Goal: Task Accomplishment & Management: Use online tool/utility

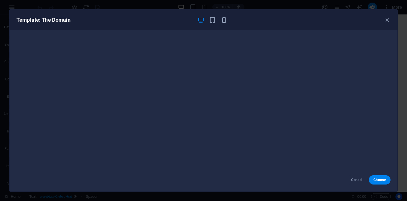
scroll to position [433, 0]
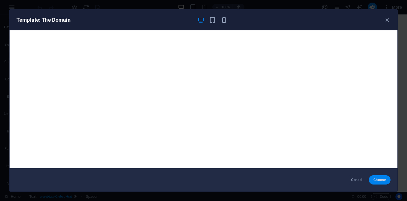
click at [376, 181] on span "Choose" at bounding box center [380, 180] width 12 height 5
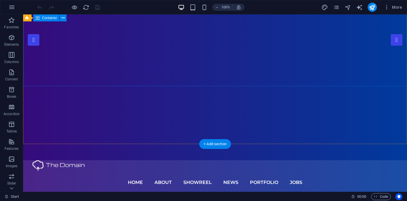
scroll to position [60, 0]
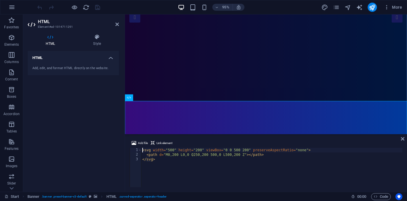
click at [58, 71] on div "Add, edit, and format HTML directly on the website." at bounding box center [73, 68] width 91 height 14
click at [49, 45] on h4 "HTML" at bounding box center [51, 40] width 47 height 12
click at [171, 161] on div "< svg width = "500" height = "200" viewBox = "0 0 500 200" preserveAspectRatio …" at bounding box center [271, 172] width 261 height 49
type textarea "<path d="M0,200 L0,0 Q250,200 500,0 L500,200 Z"></path> </svg>"
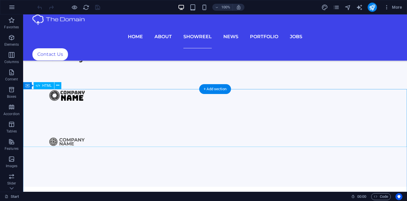
scroll to position [789, 0]
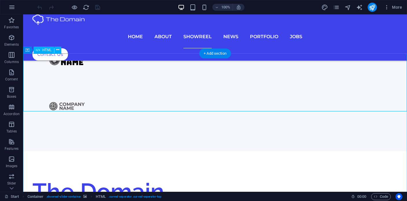
drag, startPoint x: 200, startPoint y: 91, endPoint x: 111, endPoint y: 119, distance: 93.0
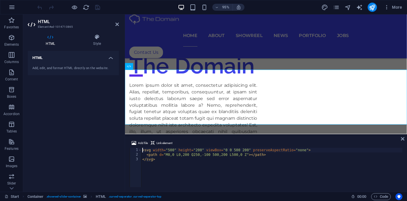
click at [223, 168] on div "< svg width = "500" height = "200" viewBox = "0 0 500 200" preserveAspectRatio …" at bounding box center [271, 172] width 261 height 49
type textarea "<path d="M0,0 L0,200 Q250,-100 500,200 L500,0 Z"></path> </svg>"
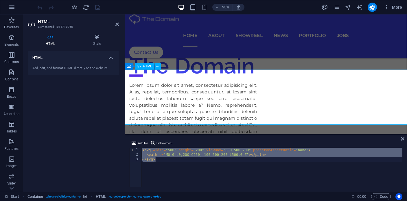
click at [119, 24] on icon at bounding box center [116, 24] width 3 height 5
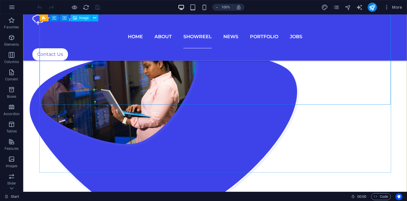
scroll to position [1029, 0]
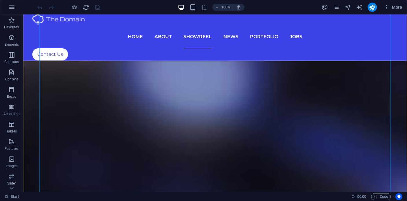
scroll to position [2120, 0]
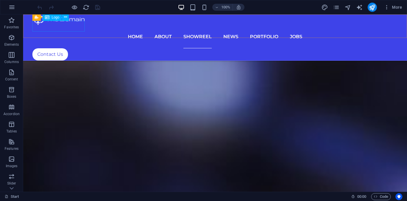
click at [70, 25] on div at bounding box center [215, 19] width 366 height 11
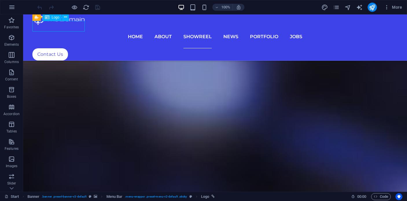
click at [70, 25] on div at bounding box center [215, 19] width 366 height 11
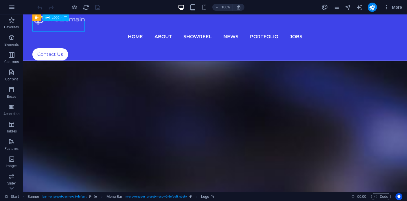
select select "px"
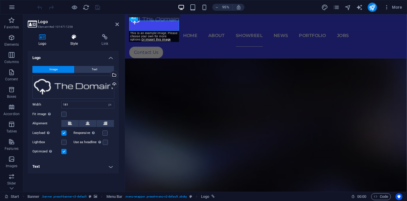
click at [66, 38] on icon at bounding box center [74, 37] width 29 height 6
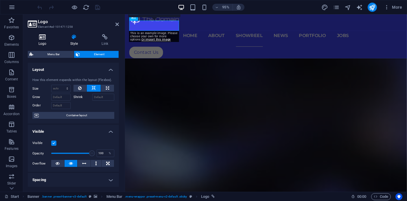
click at [42, 36] on icon at bounding box center [43, 37] width 30 height 6
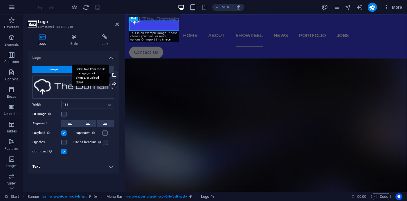
click at [109, 73] on div "Select files from the file manager, stock photos, or upload file(s)" at bounding box center [91, 76] width 38 height 22
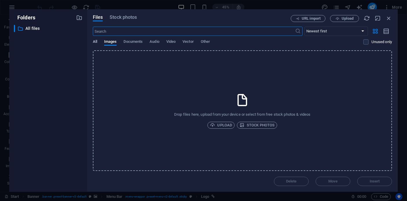
click at [93, 41] on span "All" at bounding box center [95, 42] width 4 height 8
click at [109, 45] on button "Images" at bounding box center [110, 42] width 13 height 6
click at [219, 126] on span "Upload" at bounding box center [221, 125] width 22 height 7
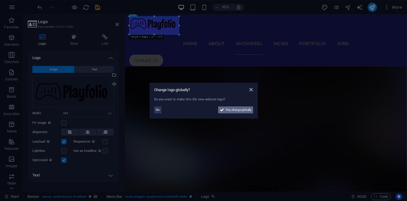
click at [233, 110] on span "Yes, change globally" at bounding box center [239, 109] width 26 height 7
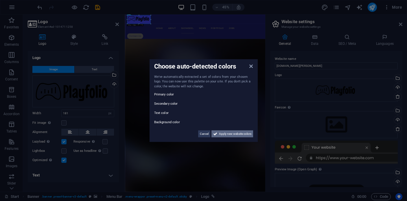
click at [233, 133] on span "Apply new website colors" at bounding box center [235, 133] width 32 height 7
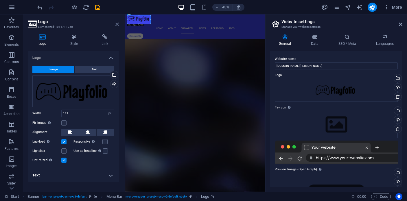
click at [117, 26] on icon at bounding box center [116, 24] width 3 height 5
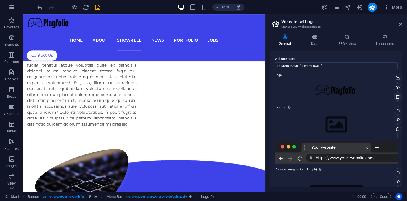
scroll to position [1451, 0]
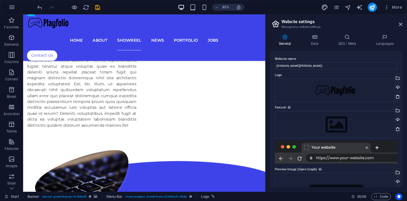
click at [323, 7] on icon "design" at bounding box center [324, 7] width 7 height 7
select select "px"
select select "300"
select select "px"
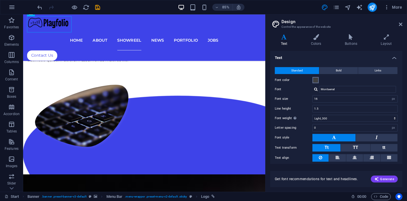
click at [316, 81] on span at bounding box center [315, 80] width 5 height 5
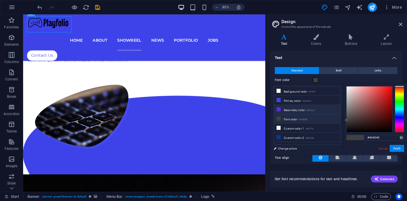
scroll to position [0, 0]
click at [292, 91] on li "Background color #ffffff" at bounding box center [307, 90] width 67 height 9
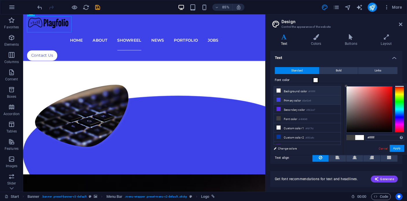
click at [278, 99] on icon at bounding box center [279, 100] width 4 height 4
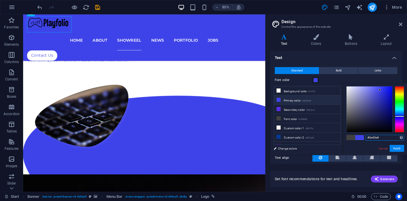
click at [376, 139] on input "#3e43e9" at bounding box center [385, 138] width 38 height 6
paste input "EB9EA"
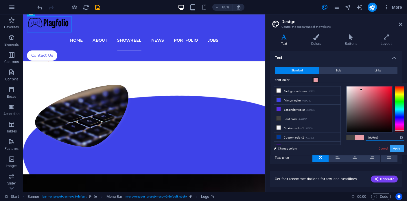
type input "#eb9ea9"
click at [393, 147] on button "Apply" at bounding box center [397, 148] width 14 height 7
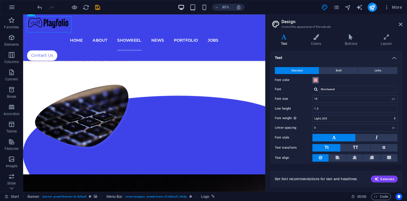
click at [317, 80] on span at bounding box center [315, 80] width 5 height 5
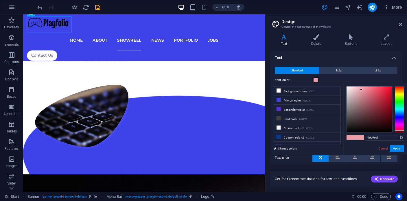
click at [314, 81] on span at bounding box center [315, 80] width 5 height 5
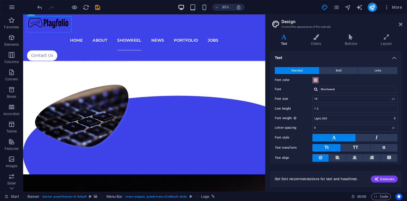
click at [316, 81] on span at bounding box center [315, 80] width 5 height 5
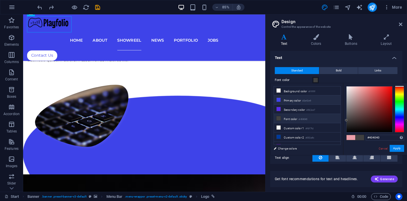
click at [298, 99] on li "Primary color #3e43e9" at bounding box center [307, 99] width 67 height 9
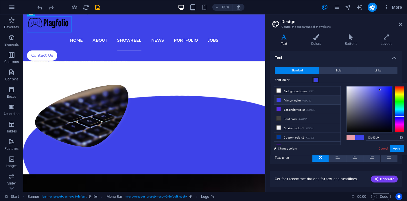
click at [351, 138] on span at bounding box center [351, 137] width 9 height 5
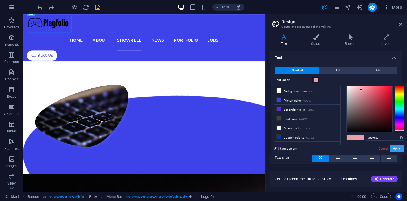
click at [397, 148] on button "Apply" at bounding box center [397, 148] width 14 height 7
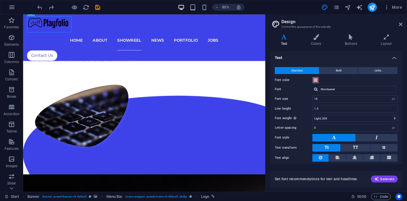
click at [316, 80] on span at bounding box center [315, 80] width 5 height 5
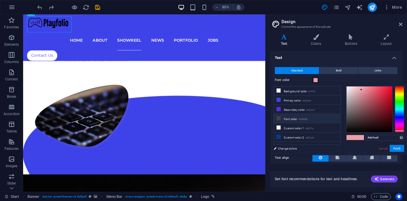
click at [290, 121] on li "Font color #404040" at bounding box center [307, 118] width 67 height 9
type input "#404040"
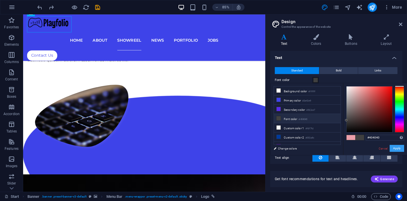
drag, startPoint x: 394, startPoint y: 147, endPoint x: 388, endPoint y: 143, distance: 7.3
click at [394, 147] on button "Apply" at bounding box center [397, 148] width 14 height 7
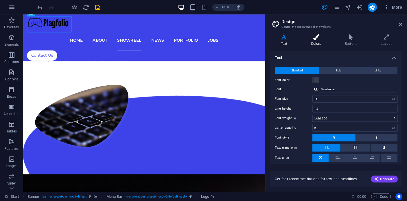
click at [317, 46] on h4 "Colors" at bounding box center [317, 40] width 34 height 12
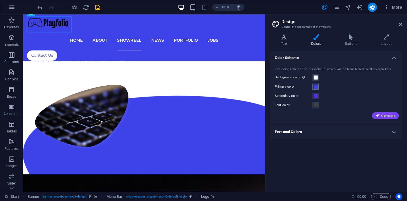
click at [316, 88] on span at bounding box center [315, 86] width 5 height 5
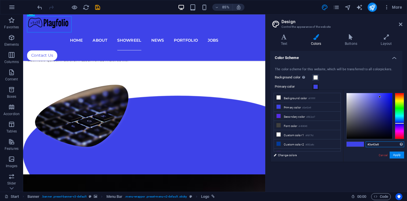
click at [375, 142] on input "#3e43e9" at bounding box center [385, 144] width 38 height 6
click at [376, 143] on input "#3e43e9" at bounding box center [385, 144] width 38 height 6
paste input "EB9EA"
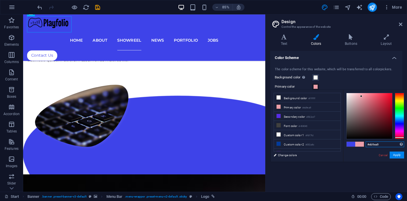
type input "#eb9ea9"
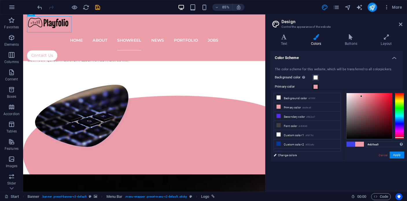
click at [341, 83] on div "Primary color" at bounding box center [336, 86] width 123 height 7
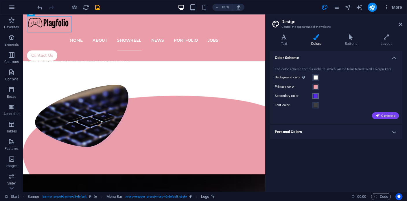
click at [318, 97] on span at bounding box center [315, 96] width 5 height 5
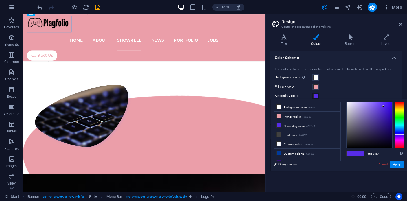
click at [371, 154] on input "#562ce7" at bounding box center [385, 154] width 38 height 6
paste input "80063"
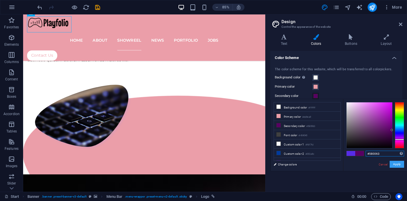
type input "#580063"
click at [399, 166] on button "Apply" at bounding box center [397, 164] width 14 height 7
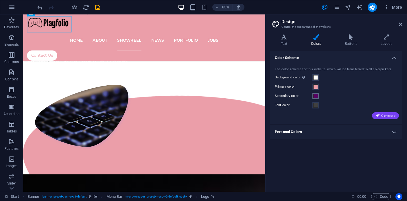
click at [317, 96] on span at bounding box center [315, 96] width 5 height 5
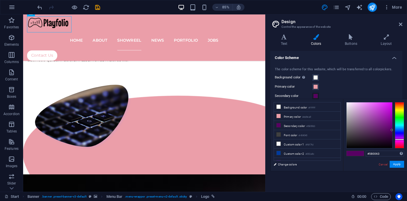
click at [369, 81] on div "The color scheme for this website, which will be transferred to all colorpicker…" at bounding box center [336, 92] width 135 height 63
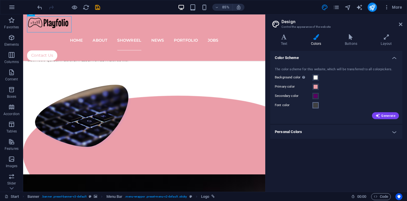
click at [318, 106] on button "Font color" at bounding box center [315, 105] width 6 height 6
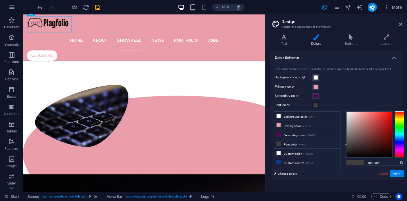
type input "#000000"
drag, startPoint x: 353, startPoint y: 158, endPoint x: 344, endPoint y: 170, distance: 14.3
click at [339, 169] on div "less Background color #ffffff Primary color #eb9ea9 Secondary color #580063 Fon…" at bounding box center [339, 144] width 136 height 72
click at [401, 175] on button "Apply" at bounding box center [397, 173] width 14 height 7
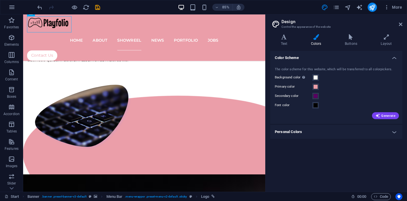
click at [323, 11] on div "More" at bounding box center [362, 7] width 83 height 9
click at [324, 9] on icon "design" at bounding box center [324, 7] width 7 height 7
drag, startPoint x: 378, startPoint y: 11, endPoint x: 401, endPoint y: 25, distance: 27.3
click at [401, 25] on icon at bounding box center [400, 24] width 3 height 5
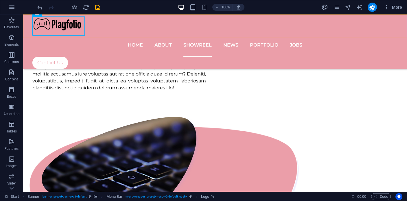
click at [371, 18] on div "Home About Showreel News Portfolio jobs Contact Us Menu" at bounding box center [215, 41] width 384 height 55
drag, startPoint x: 371, startPoint y: 18, endPoint x: 149, endPoint y: 115, distance: 242.4
click at [371, 18] on div "Home About Showreel News Portfolio jobs Contact Us Menu" at bounding box center [215, 41] width 384 height 55
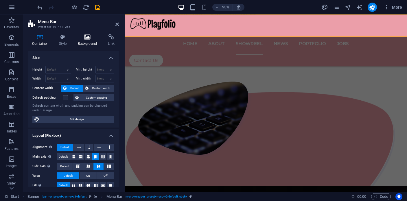
click at [89, 36] on icon at bounding box center [87, 37] width 28 height 6
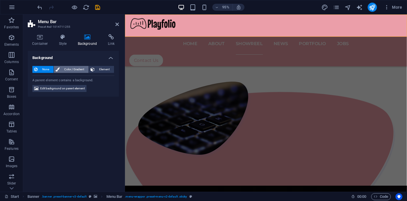
click at [70, 72] on span "Color / Gradient" at bounding box center [73, 69] width 25 height 7
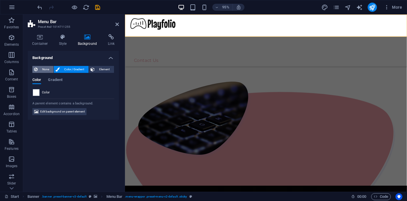
click at [45, 69] on span "None" at bounding box center [45, 69] width 12 height 7
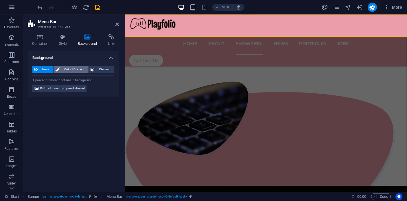
click at [75, 68] on span "Color / Gradient" at bounding box center [73, 69] width 25 height 7
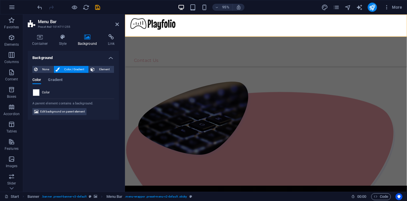
click at [36, 94] on span at bounding box center [36, 92] width 6 height 6
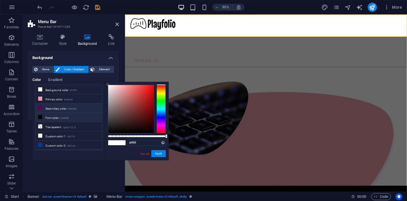
click at [40, 108] on icon at bounding box center [40, 108] width 4 height 4
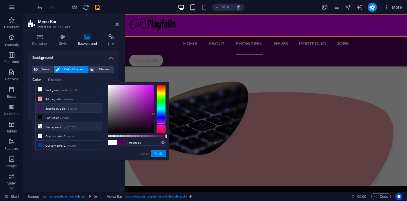
click at [40, 127] on icon at bounding box center [40, 126] width 4 height 4
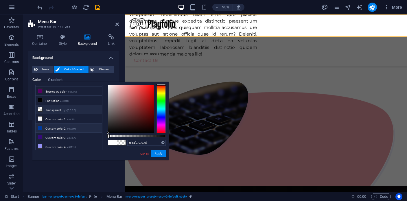
scroll to position [0, 0]
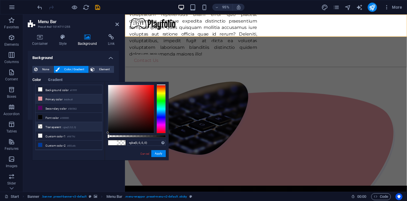
click at [41, 99] on icon at bounding box center [40, 99] width 4 height 4
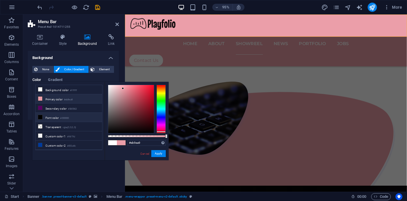
click at [40, 115] on icon at bounding box center [40, 117] width 4 height 4
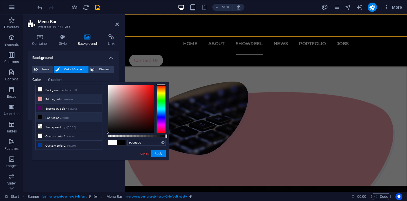
click at [41, 97] on icon at bounding box center [40, 99] width 4 height 4
type input "#eb9ea9"
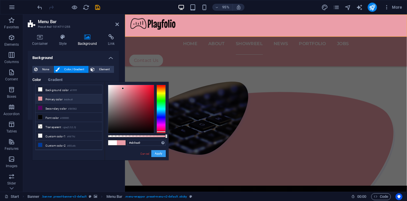
click at [163, 155] on button "Apply" at bounding box center [158, 153] width 14 height 7
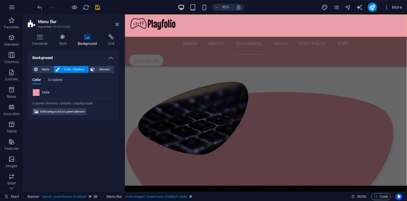
click at [119, 25] on aside "Menu Bar Preset #ed-1014711255 Container Style Background Link Size Height Defa…" at bounding box center [74, 102] width 102 height 177
click at [117, 25] on icon at bounding box center [116, 24] width 3 height 5
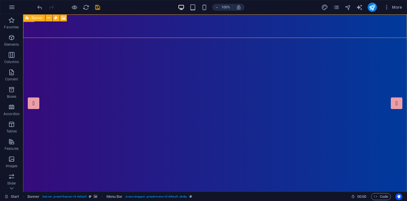
click at [26, 19] on icon at bounding box center [27, 17] width 4 height 7
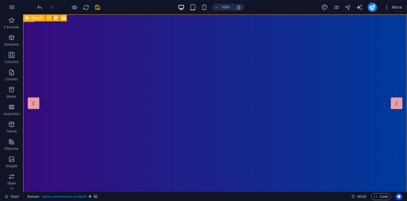
click at [26, 19] on icon at bounding box center [27, 17] width 4 height 7
select select "vh"
select select "header"
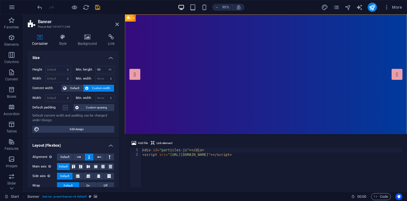
click at [67, 107] on label at bounding box center [65, 107] width 5 height 5
click at [0, 0] on input "Default padding" at bounding box center [0, 0] width 0 height 0
click at [67, 107] on label at bounding box center [65, 107] width 5 height 5
click at [0, 0] on input "Default padding" at bounding box center [0, 0] width 0 height 0
click at [92, 106] on span "Custom spacing" at bounding box center [96, 107] width 32 height 7
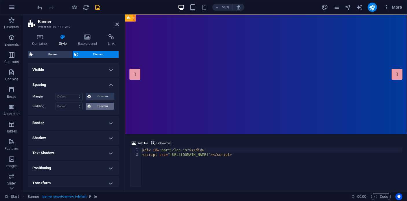
click at [98, 108] on span "Custom" at bounding box center [103, 106] width 20 height 7
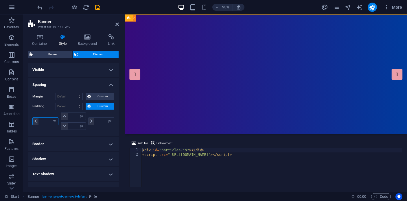
click at [47, 123] on input "number" at bounding box center [48, 121] width 20 height 7
type input "30"
type input "0"
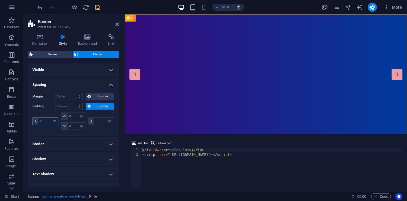
type input "3"
click at [97, 98] on span "Custom" at bounding box center [103, 96] width 20 height 7
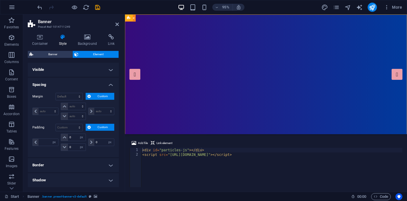
click at [89, 97] on icon at bounding box center [88, 96] width 3 height 7
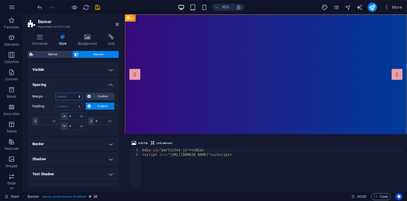
click at [71, 96] on select "Default auto px % rem vw vh Custom" at bounding box center [69, 96] width 27 height 7
click at [56, 93] on select "Default auto px % rem vw vh Custom" at bounding box center [69, 96] width 27 height 7
select select "DISABLED_OPTION_VALUE"
click at [96, 108] on span "Custom" at bounding box center [103, 106] width 20 height 7
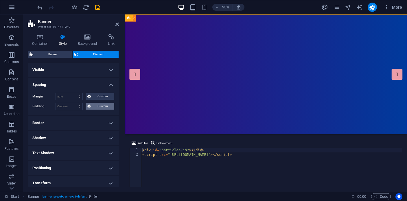
click at [97, 108] on span "Custom" at bounding box center [103, 106] width 20 height 7
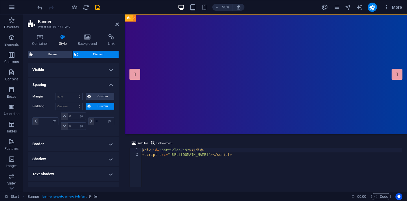
drag, startPoint x: 98, startPoint y: 107, endPoint x: 101, endPoint y: 110, distance: 3.9
click at [98, 107] on span "Custom" at bounding box center [103, 106] width 20 height 7
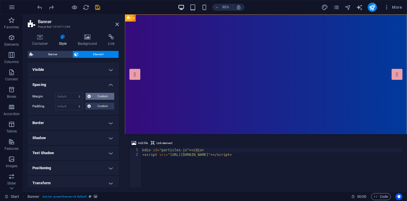
click at [106, 96] on span "Custom" at bounding box center [103, 96] width 20 height 7
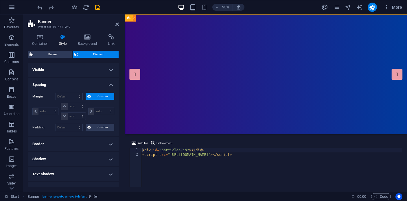
drag, startPoint x: 97, startPoint y: 98, endPoint x: 91, endPoint y: 98, distance: 6.1
click at [97, 98] on span "Custom" at bounding box center [103, 96] width 20 height 7
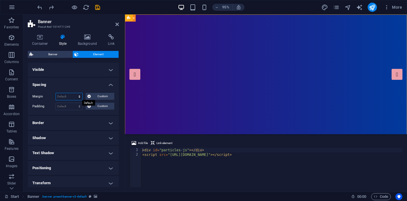
click at [77, 98] on select "Default auto px % rem vw vh Custom" at bounding box center [69, 96] width 27 height 7
select select "px"
click at [74, 93] on select "Default auto px % rem vw vh Custom" at bounding box center [69, 96] width 27 height 7
click at [58, 96] on input "0" at bounding box center [69, 96] width 27 height 7
click at [57, 96] on input "0" at bounding box center [69, 96] width 27 height 7
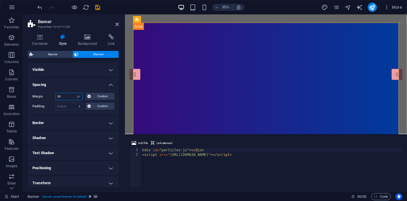
type input "0"
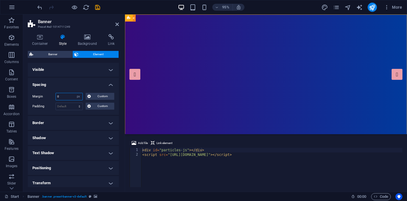
click at [66, 98] on input "0" at bounding box center [69, 96] width 27 height 7
click at [78, 98] on select "Default auto px % rem vw vh Custom" at bounding box center [78, 96] width 8 height 7
select select "auto"
click at [74, 93] on select "Default auto px % rem vw vh Custom" at bounding box center [78, 96] width 8 height 7
select select "DISABLED_OPTION_VALUE"
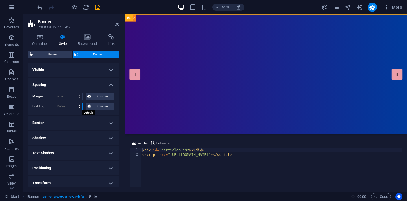
click at [73, 106] on select "Default px rem % vh vw Custom" at bounding box center [69, 106] width 27 height 7
click at [118, 24] on icon at bounding box center [116, 24] width 3 height 5
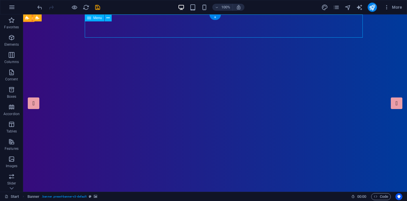
drag, startPoint x: 296, startPoint y: 25, endPoint x: 203, endPoint y: 25, distance: 92.9
select select
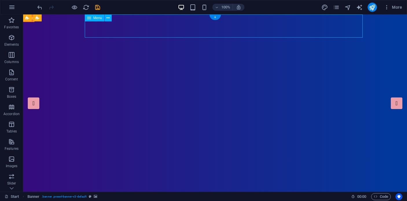
select select
select select "1"
select select
select select "2"
select select
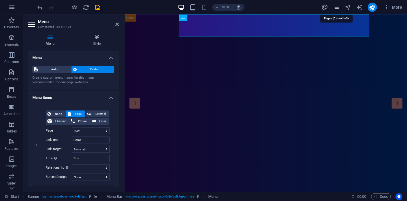
click at [336, 6] on icon "pages" at bounding box center [336, 7] width 7 height 7
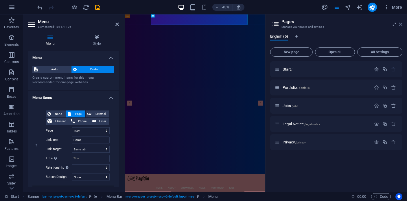
drag, startPoint x: 402, startPoint y: 25, endPoint x: 285, endPoint y: 12, distance: 117.0
click at [402, 25] on icon at bounding box center [400, 24] width 3 height 5
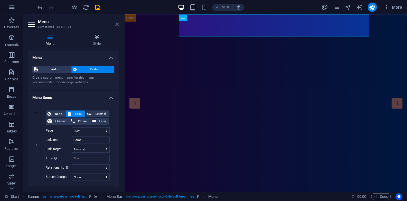
click at [118, 25] on icon at bounding box center [116, 24] width 3 height 5
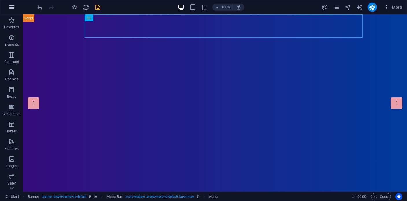
click at [16, 9] on button "button" at bounding box center [12, 7] width 14 height 14
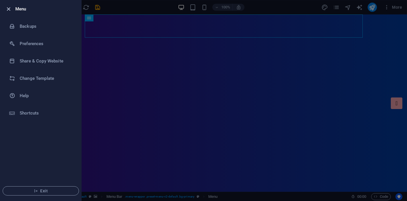
click at [9, 9] on icon "button" at bounding box center [8, 9] width 7 height 7
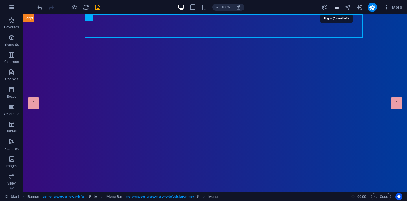
click at [335, 7] on icon "pages" at bounding box center [336, 7] width 7 height 7
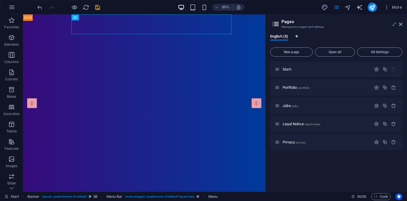
click at [297, 36] on icon "Language Tabs" at bounding box center [296, 36] width 3 height 3
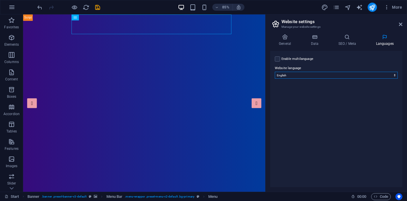
click at [307, 76] on select "Abkhazian Afar Afrikaans Akan Albanian Amharic Arabic Aragonese Armenian Assame…" at bounding box center [336, 75] width 123 height 7
drag, startPoint x: 307, startPoint y: 76, endPoint x: 117, endPoint y: -30, distance: 217.6
click at [117, 0] on html "PlayFolio Start Favorites Elements Columns Content Boxes Accordion Tables Featu…" at bounding box center [203, 100] width 407 height 201
click at [288, 76] on select "Abkhazian Afar Afrikaans Akan Albanian Amharic Arabic Aragonese Armenian Assame…" at bounding box center [336, 75] width 123 height 7
select select "55"
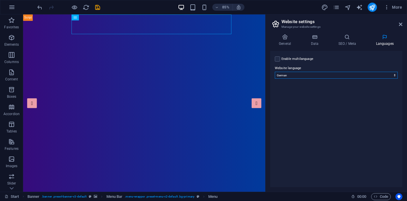
click at [275, 72] on select "Abkhazian Afar Afrikaans Akan Albanian Amharic Arabic Aragonese Armenian Assame…" at bounding box center [336, 75] width 123 height 7
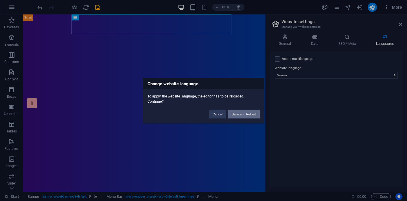
click at [233, 116] on button "Save and Reload" at bounding box center [243, 114] width 31 height 9
checkbox input "false"
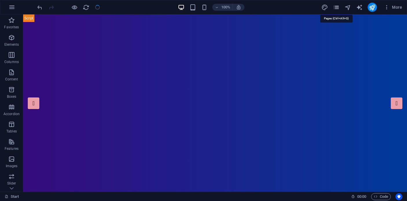
click at [336, 7] on icon "pages" at bounding box center [336, 7] width 7 height 7
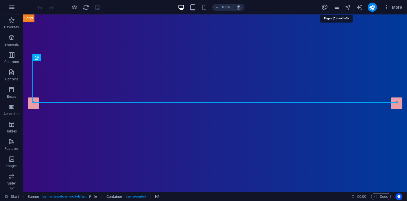
click at [338, 6] on icon "pages" at bounding box center [336, 7] width 7 height 7
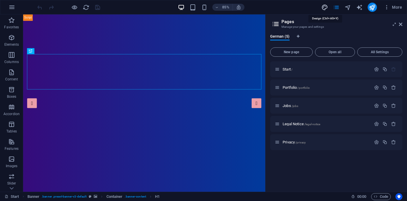
click at [323, 7] on icon "design" at bounding box center [324, 7] width 7 height 7
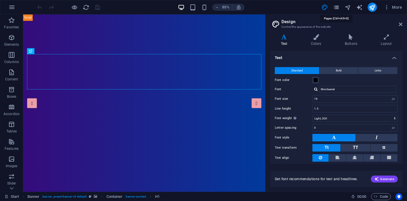
click at [336, 6] on icon "pages" at bounding box center [336, 7] width 7 height 7
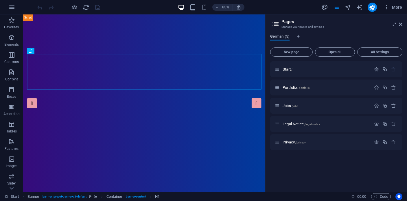
click at [285, 38] on span "German (5)" at bounding box center [279, 37] width 19 height 8
click at [298, 36] on icon "Language Tabs" at bounding box center [298, 36] width 3 height 3
select select "55"
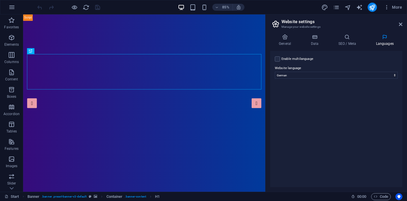
click at [279, 59] on label at bounding box center [277, 58] width 5 height 5
click at [0, 0] on input "Enable multilanguage To disable multilanguage delete all languages until only o…" at bounding box center [0, 0] width 0 height 0
select select
click at [279, 60] on label at bounding box center [277, 58] width 5 height 5
click at [0, 0] on input "Enable multilanguage To disable multilanguage delete all languages until only o…" at bounding box center [0, 0] width 0 height 0
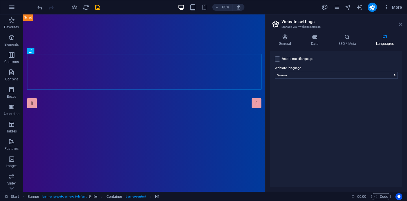
click at [402, 24] on icon at bounding box center [400, 24] width 3 height 5
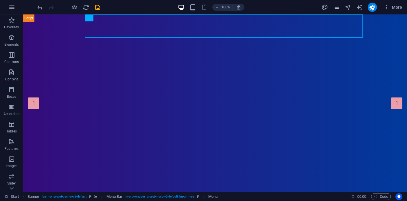
click at [336, 7] on icon "pages" at bounding box center [336, 7] width 7 height 7
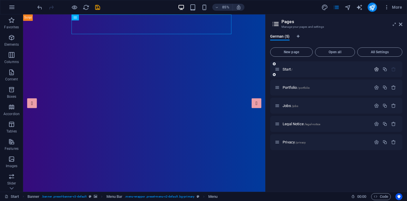
click at [377, 69] on icon "button" at bounding box center [376, 69] width 5 height 5
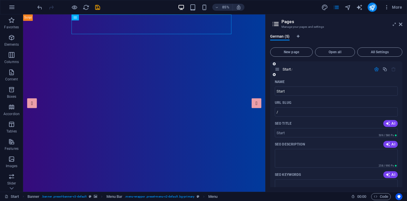
click at [377, 69] on icon "button" at bounding box center [376, 69] width 5 height 5
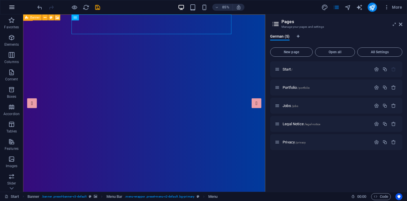
click at [10, 6] on icon "button" at bounding box center [11, 7] width 7 height 7
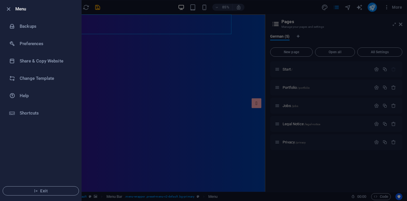
click at [119, 57] on div at bounding box center [203, 100] width 407 height 201
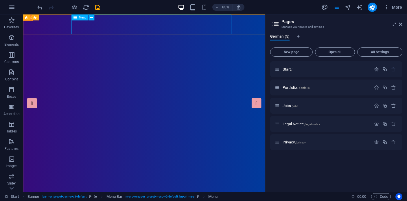
click at [76, 19] on icon at bounding box center [74, 17] width 3 height 6
select select
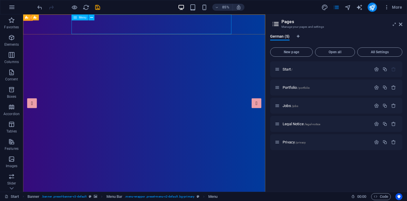
select select
select select "1"
select select
select select "2"
select select
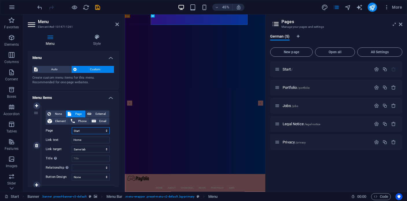
click at [82, 130] on select "Start Portfolio Jobs Legal Notice Privacy" at bounding box center [91, 130] width 38 height 7
click at [377, 70] on icon "button" at bounding box center [376, 69] width 5 height 5
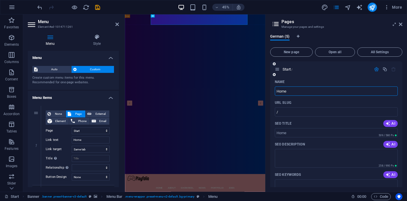
type input "Home"
select select "1"
select select "2"
type input "Home"
click at [375, 69] on icon "button" at bounding box center [376, 69] width 5 height 5
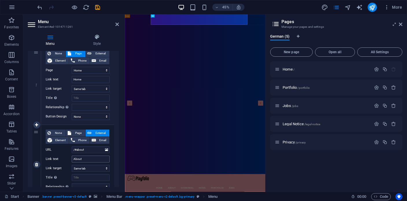
scroll to position [62, 0]
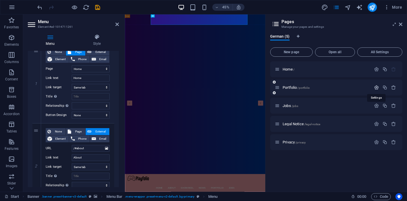
click at [377, 88] on icon "button" at bounding box center [376, 87] width 5 height 5
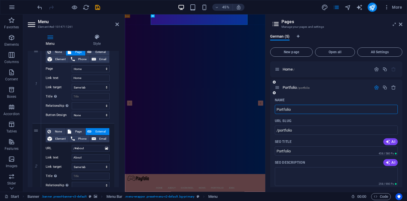
click at [339, 111] on input "Portfolio" at bounding box center [336, 109] width 123 height 9
type input "FAQ"
type input "/faq"
type input "FAQ"
select select "1"
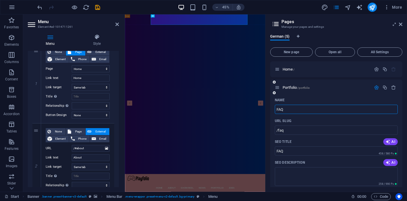
select select "2"
type input "FAQ"
click at [377, 87] on icon "button" at bounding box center [376, 87] width 5 height 5
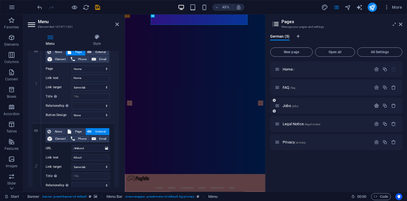
click at [376, 106] on icon "button" at bounding box center [376, 105] width 5 height 5
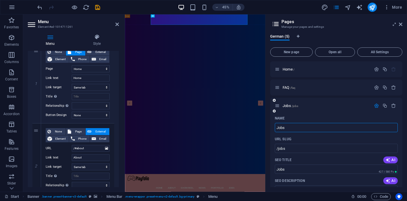
type input "Kontakt"
select select "1"
select select "2"
type input "Kontakt"
type input "/kontakt"
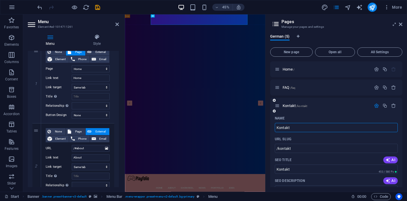
type input "Kontakt"
click at [377, 105] on icon "button" at bounding box center [376, 105] width 5 height 5
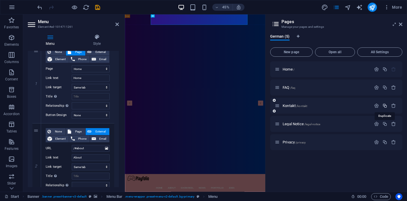
click at [385, 106] on icon "button" at bounding box center [384, 105] width 5 height 5
select select "1"
select select "2"
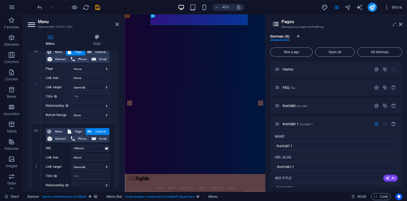
click at [394, 124] on icon "button" at bounding box center [393, 124] width 5 height 5
select select "1"
select select "2"
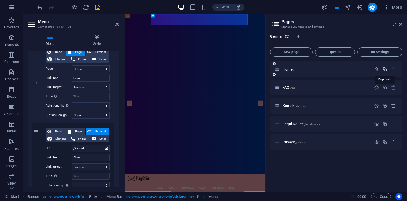
click at [385, 69] on icon "button" at bounding box center [384, 69] width 5 height 5
select select "1"
select select "2"
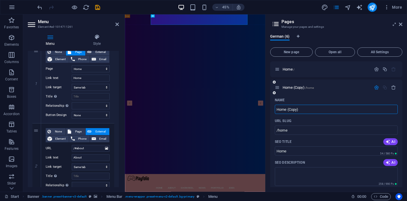
click at [376, 87] on icon "button" at bounding box center [376, 87] width 5 height 5
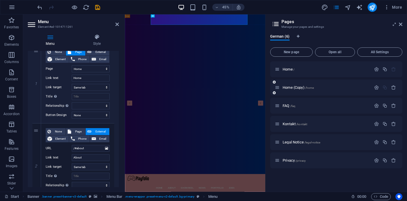
drag, startPoint x: 378, startPoint y: 88, endPoint x: 363, endPoint y: 93, distance: 15.6
click at [378, 88] on icon "button" at bounding box center [376, 87] width 5 height 5
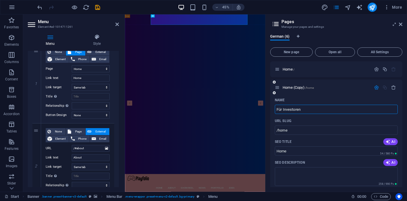
type input "Für Investoren"
select select "1"
select select "2"
type input "Für Investoren"
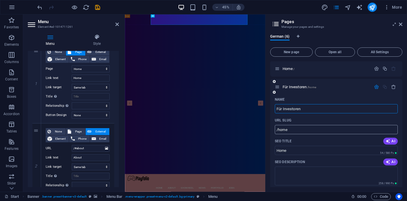
click at [347, 129] on input "/home" at bounding box center [336, 129] width 123 height 9
paste input "text"
click at [347, 130] on input "/home" at bounding box center [336, 129] width 123 height 9
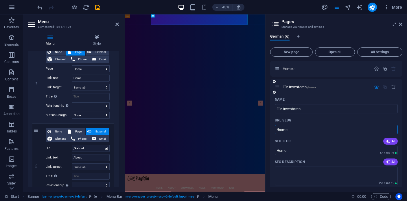
drag, startPoint x: 347, startPoint y: 130, endPoint x: 297, endPoint y: 129, distance: 49.8
click at [297, 129] on input "/home" at bounding box center [336, 129] width 123 height 9
paste input "text"
type input "/"
select select "1"
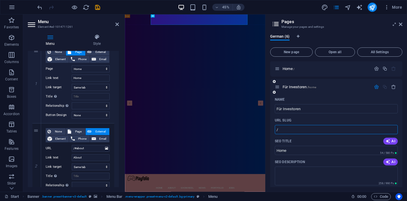
select select "2"
click at [298, 111] on input "Für Investoren" at bounding box center [336, 108] width 123 height 9
drag, startPoint x: 298, startPoint y: 111, endPoint x: 303, endPoint y: 111, distance: 5.5
click at [298, 111] on input "Für Investoren" at bounding box center [336, 108] width 123 height 9
click at [306, 110] on input "Für Investoren" at bounding box center [336, 108] width 123 height 9
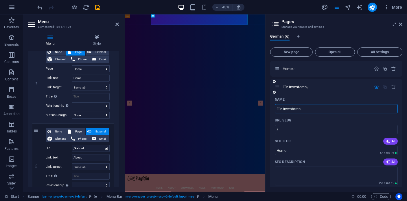
click at [306, 110] on input "Für Investoren" at bounding box center [336, 108] width 123 height 9
click at [285, 136] on div "Name Für Investoren ​ URL SLUG / ​ SEO Title AI Home ​ 54 / 580 Px SEO Descript…" at bounding box center [336, 203] width 132 height 216
click at [288, 133] on input "/" at bounding box center [336, 129] width 123 height 9
paste input "text"
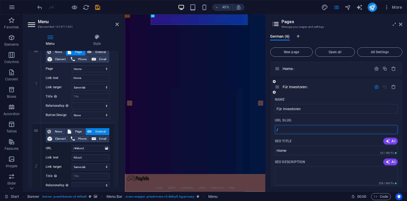
paste input "text"
click at [283, 109] on input "Für Investoren" at bounding box center [336, 108] width 123 height 9
paste input "text"
type input "/"
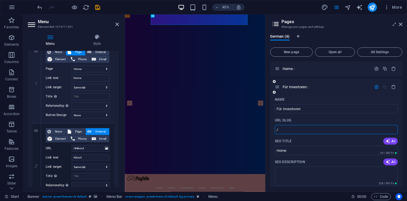
click at [296, 128] on input "/" at bounding box center [336, 129] width 123 height 9
click at [296, 149] on input "Home" at bounding box center [336, 150] width 123 height 9
paste input "Für"
type input "Für"
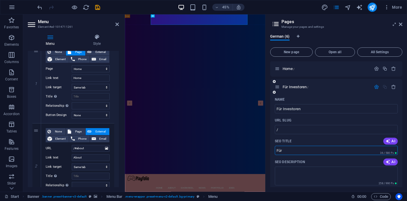
select select "1"
select select "2"
click at [297, 108] on input "Für Investoren" at bounding box center [336, 108] width 123 height 9
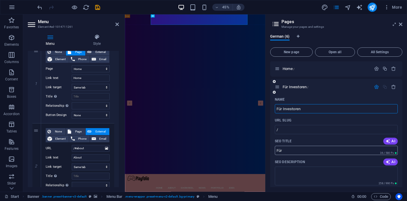
click at [305, 150] on input "Für" at bounding box center [336, 150] width 123 height 9
paste input "Investoren"
type input "Für Investoren"
select select "1"
select select "2"
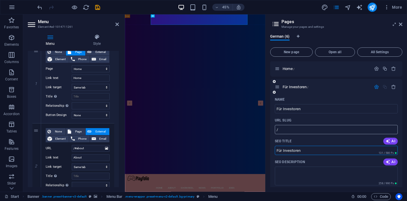
type input "Für Investoren"
click at [305, 131] on input "/" at bounding box center [336, 129] width 123 height 9
type input "/inves"
select select "1"
select select "2"
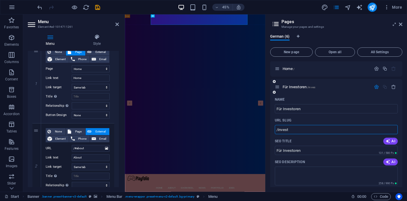
type input "/investo"
select select "1"
select select "2"
type input "/investore"
select select "1"
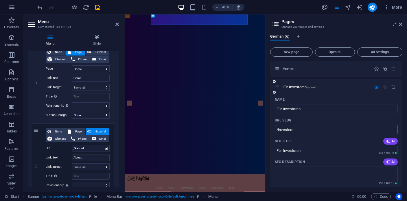
select select "2"
type input "/investoren"
select select "1"
select select "2"
type input "/investoren"
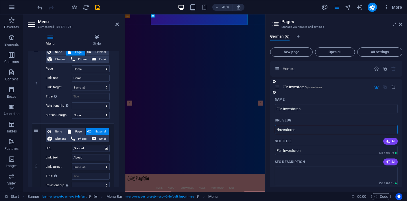
click at [376, 88] on icon "button" at bounding box center [376, 86] width 5 height 5
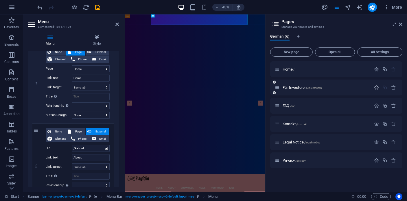
scroll to position [0, 0]
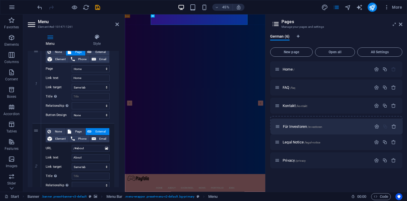
drag, startPoint x: 278, startPoint y: 88, endPoint x: 281, endPoint y: 128, distance: 40.3
click at [278, 128] on div "Home / Für Investoren /investoren FAQ /faq Kontakt /kontakt Legal Notice /legal…" at bounding box center [336, 114] width 132 height 107
select select "1"
select select "2"
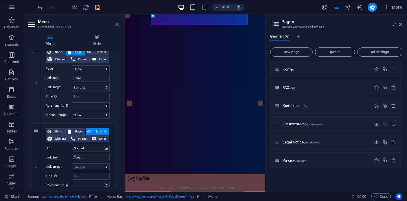
click at [117, 24] on icon at bounding box center [116, 24] width 3 height 5
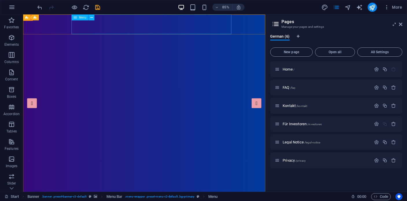
click at [76, 18] on icon at bounding box center [74, 17] width 3 height 6
select select
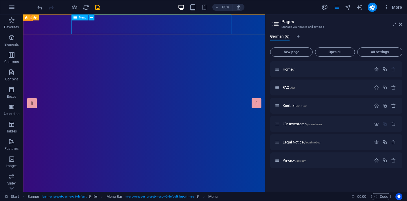
select select
select select "1"
select select
select select "2"
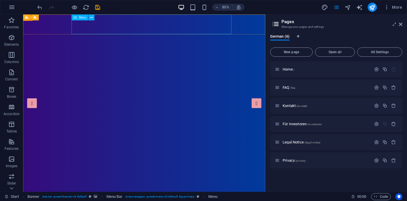
select select
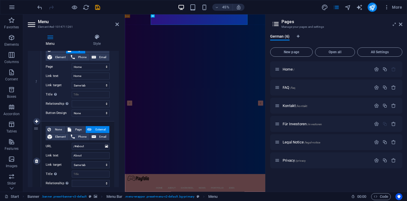
scroll to position [93, 0]
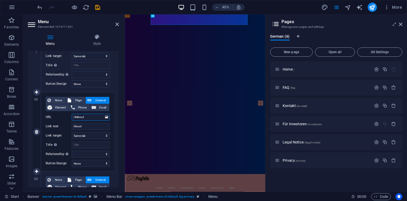
click at [82, 118] on input "/#about" at bounding box center [91, 117] width 38 height 7
drag, startPoint x: 86, startPoint y: 118, endPoint x: 77, endPoint y: 125, distance: 11.9
click at [77, 117] on input "/#about" at bounding box center [91, 117] width 38 height 7
click at [78, 128] on input "About" at bounding box center [91, 126] width 38 height 7
drag, startPoint x: 87, startPoint y: 117, endPoint x: 75, endPoint y: 117, distance: 11.3
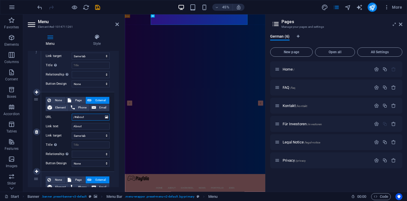
click at [75, 117] on input "/#about" at bounding box center [91, 117] width 38 height 7
type input "/fa"
select select
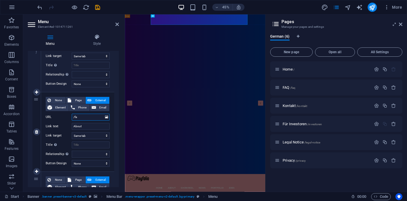
select select
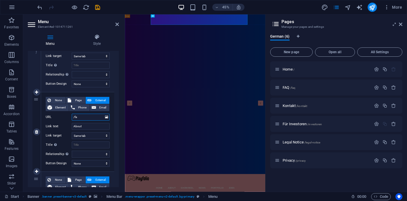
select select
type input "/faq"
select select
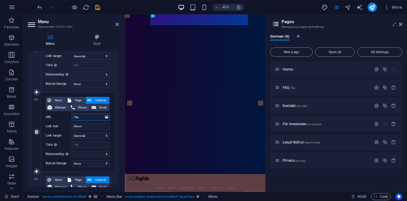
select select
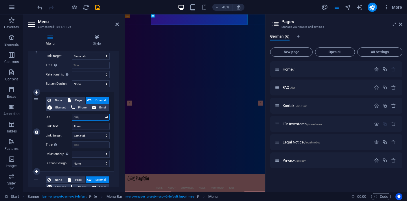
select select
type input "/"
select select
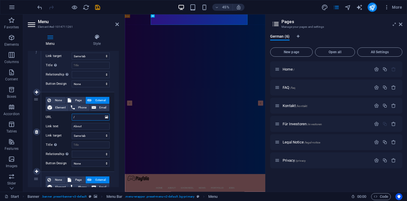
select select
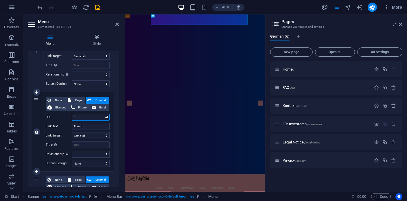
select select
type input "/Faq"
select select
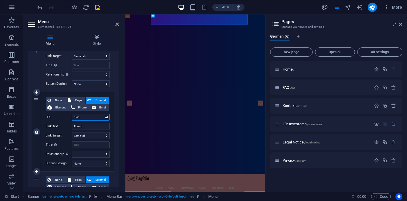
select select
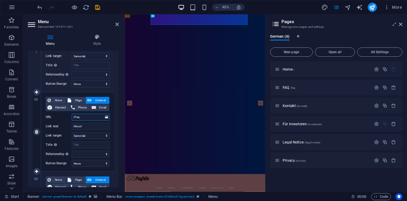
select select
type input "/Faq"
click at [92, 126] on input "About" at bounding box center [91, 126] width 38 height 7
drag, startPoint x: 86, startPoint y: 126, endPoint x: 55, endPoint y: 126, distance: 31.2
click at [55, 126] on div "Link text About" at bounding box center [78, 126] width 64 height 7
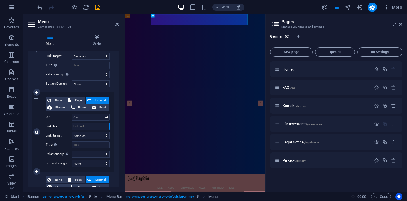
select select
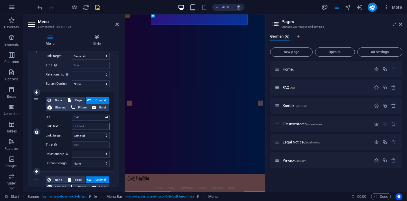
select select
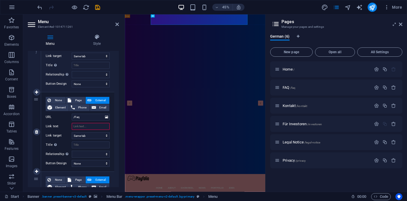
click at [83, 126] on input "Link text" at bounding box center [91, 126] width 38 height 7
click at [84, 128] on input "Link text" at bounding box center [91, 126] width 38 height 7
click at [78, 100] on span "Page" at bounding box center [78, 100] width 11 height 7
select select
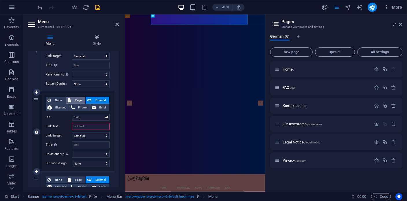
select select
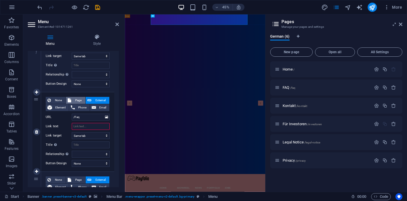
select select
click at [86, 115] on select "Home FAQ Kontakt Für Investoren Legal Notice Privacy" at bounding box center [91, 117] width 38 height 7
select select "1"
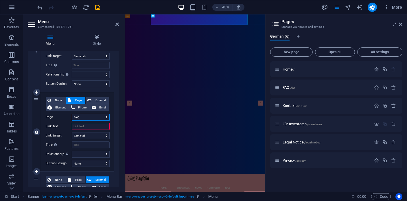
click at [72, 114] on select "Home FAQ Kontakt Für Investoren Legal Notice Privacy" at bounding box center [91, 117] width 38 height 7
select select
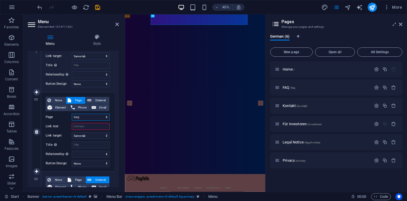
select select
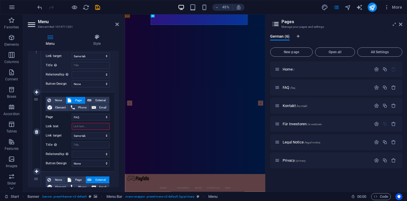
click at [84, 125] on input "Link text" at bounding box center [91, 126] width 38 height 7
select select
type input "FAQ"
select select
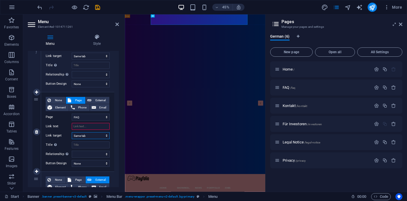
select select
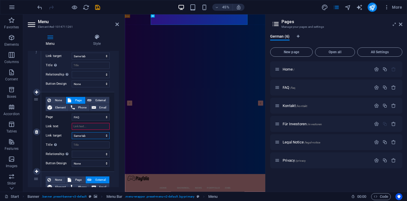
select select
click at [89, 136] on select "New tab Same tab Overlay" at bounding box center [91, 135] width 38 height 7
click at [72, 132] on select "New tab Same tab Overlay" at bounding box center [91, 135] width 38 height 7
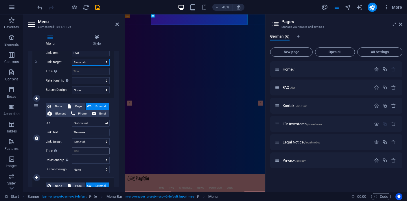
scroll to position [168, 0]
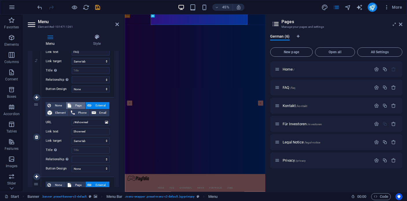
click at [80, 106] on span "Page" at bounding box center [78, 105] width 11 height 7
select select
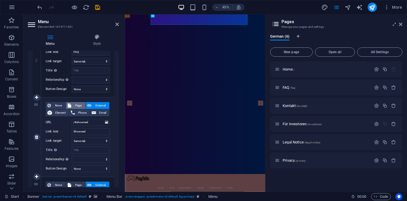
select select
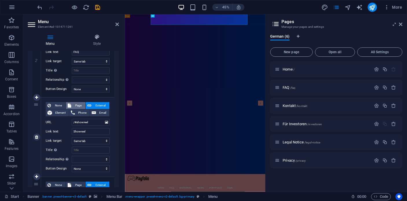
select select
click at [85, 122] on select "Home FAQ Kontakt Für Investoren Legal Notice Privacy" at bounding box center [91, 122] width 38 height 7
select select "2"
click at [72, 119] on select "Home FAQ Kontakt Für Investoren Legal Notice Privacy" at bounding box center [91, 122] width 38 height 7
select select
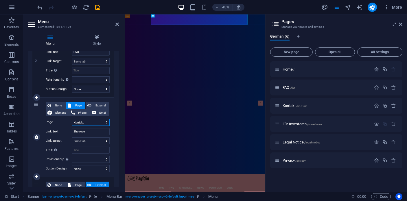
select select
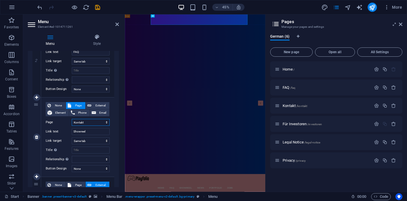
select select
click at [81, 132] on input "Showreel" at bounding box center [91, 131] width 38 height 7
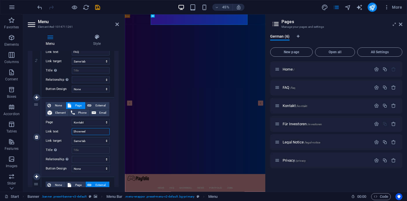
click at [81, 132] on input "Showreel" at bounding box center [91, 131] width 38 height 7
click at [96, 139] on select "New tab Same tab Overlay" at bounding box center [91, 140] width 38 height 7
click at [72, 137] on select "New tab Same tab Overlay" at bounding box center [91, 140] width 38 height 7
click at [91, 130] on input "Showreel" at bounding box center [91, 131] width 38 height 7
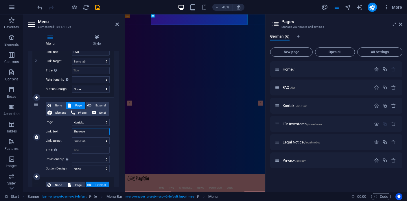
click at [91, 130] on input "Showreel" at bounding box center [91, 131] width 38 height 7
type input "k"
select select
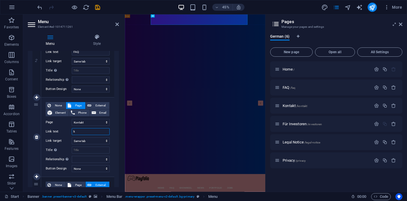
select select
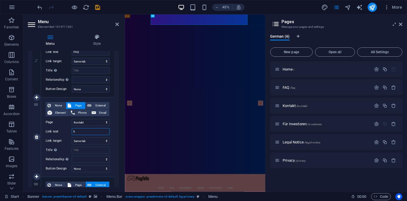
select select
type input "kon"
select select
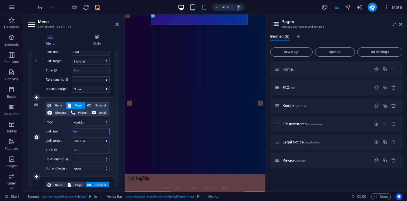
select select
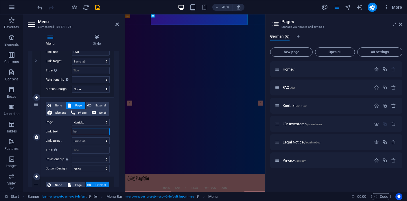
select select
type input "konta"
select select
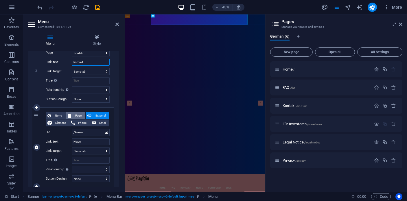
scroll to position [238, 0]
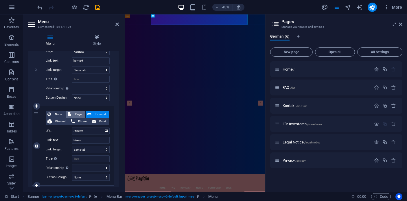
drag, startPoint x: 73, startPoint y: 114, endPoint x: 76, endPoint y: 117, distance: 3.7
click at [73, 114] on span "Page" at bounding box center [78, 114] width 11 height 7
click at [84, 143] on input "News" at bounding box center [91, 140] width 38 height 7
click at [80, 132] on select "Home FAQ Kontakt Für Investoren Legal Notice Privacy" at bounding box center [91, 131] width 38 height 7
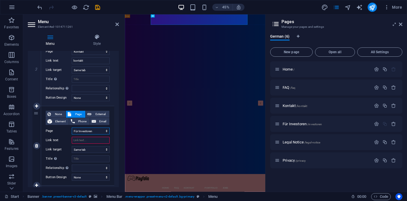
click at [72, 128] on select "Home FAQ Kontakt Für Investoren Legal Notice Privacy" at bounding box center [91, 131] width 38 height 7
click at [91, 148] on select "New tab Same tab Overlay" at bounding box center [91, 149] width 38 height 7
click at [72, 146] on select "New tab Same tab Overlay" at bounding box center [91, 149] width 38 height 7
click at [87, 144] on div "None Page External Element Phone Email Page Home FAQ Kontakt Für Investoren Leg…" at bounding box center [78, 141] width 64 height 61
click at [88, 141] on input "Link text" at bounding box center [91, 140] width 38 height 7
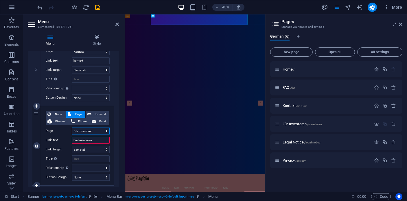
click at [95, 132] on select "Home FAQ Kontakt Für Investoren Legal Notice Privacy" at bounding box center [91, 131] width 38 height 7
click at [72, 128] on select "Home FAQ Kontakt Für Investoren Legal Notice Privacy" at bounding box center [91, 131] width 38 height 7
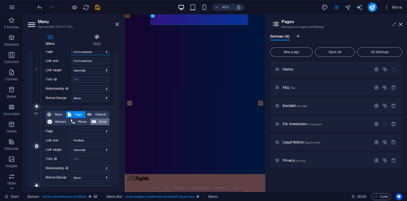
scroll to position [323, 0]
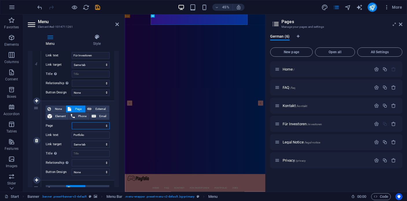
click at [87, 126] on select "Home FAQ Kontakt Für Investoren Legal Notice Privacy" at bounding box center [91, 125] width 38 height 7
click at [72, 122] on select "Home FAQ Kontakt Für Investoren Legal Notice Privacy" at bounding box center [91, 125] width 38 height 7
click at [82, 133] on input "Portfolio" at bounding box center [91, 135] width 38 height 7
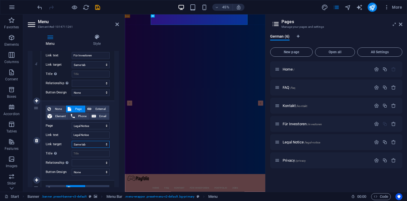
click at [85, 145] on select "New tab Same tab Overlay" at bounding box center [91, 144] width 38 height 7
click at [72, 141] on select "New tab Same tab Overlay" at bounding box center [91, 144] width 38 height 7
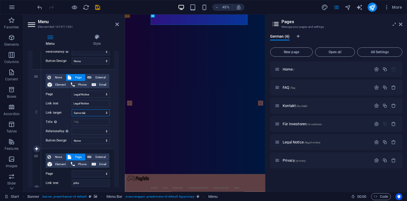
scroll to position [412, 0]
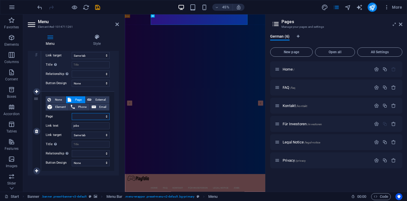
click at [88, 117] on select "Home FAQ Kontakt Für Investoren Legal Notice Privacy" at bounding box center [91, 116] width 38 height 7
click at [72, 113] on select "Home FAQ Kontakt Für Investoren Legal Notice Privacy" at bounding box center [91, 116] width 38 height 7
click at [84, 118] on select "Home FAQ Kontakt Für Investoren Legal Notice Privacy" at bounding box center [91, 116] width 38 height 7
click at [72, 113] on select "Home FAQ Kontakt Für Investoren Legal Notice Privacy" at bounding box center [91, 116] width 38 height 7
click at [83, 135] on select "New tab Same tab Overlay" at bounding box center [91, 135] width 38 height 7
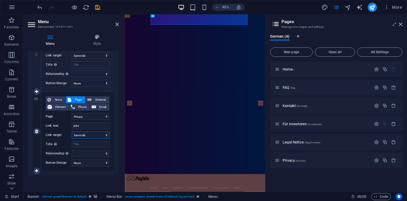
click at [72, 132] on select "New tab Same tab Overlay" at bounding box center [91, 135] width 38 height 7
click at [82, 126] on input "jobs" at bounding box center [91, 125] width 38 height 7
click at [82, 126] on input "Link text" at bounding box center [91, 125] width 38 height 7
click at [82, 135] on select "New tab Same tab Overlay" at bounding box center [91, 135] width 38 height 7
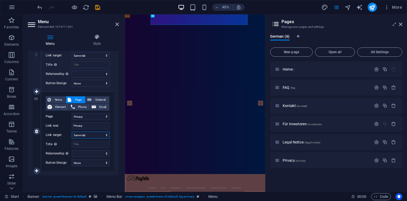
click at [72, 132] on select "New tab Same tab Overlay" at bounding box center [91, 135] width 38 height 7
click at [119, 118] on div "Menu Style Menu Auto Custom Create custom menu items for this menu. Recommended…" at bounding box center [73, 111] width 100 height 162
click at [118, 26] on icon at bounding box center [116, 24] width 3 height 5
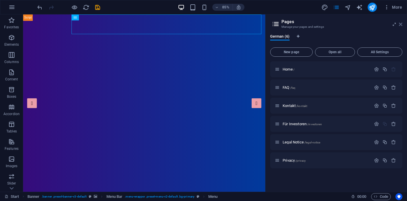
click at [400, 26] on icon at bounding box center [400, 24] width 3 height 5
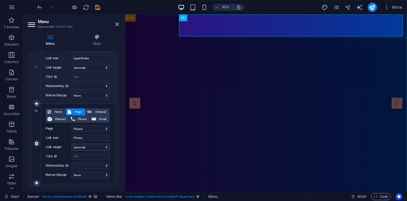
scroll to position [400, 0]
click at [337, 7] on icon "pages" at bounding box center [336, 7] width 7 height 7
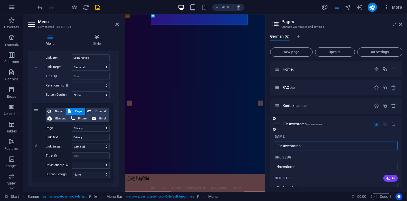
scroll to position [0, 0]
click at [376, 121] on icon "button" at bounding box center [376, 123] width 5 height 5
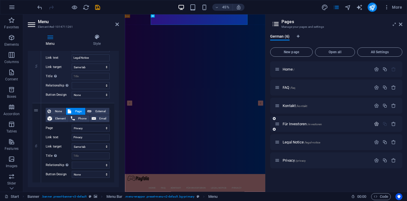
scroll to position [0, 0]
click at [378, 143] on icon "button" at bounding box center [376, 142] width 5 height 5
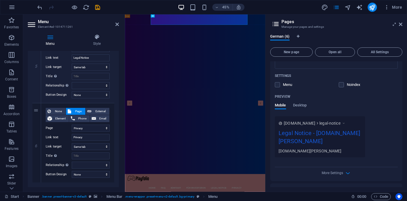
scroll to position [215, 0]
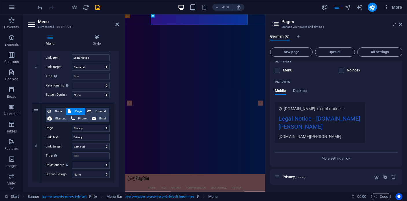
click at [347, 159] on icon "button" at bounding box center [348, 158] width 7 height 7
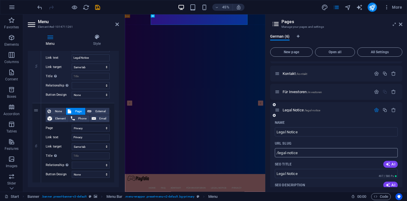
scroll to position [33, 0]
click at [375, 111] on icon "button" at bounding box center [376, 109] width 5 height 5
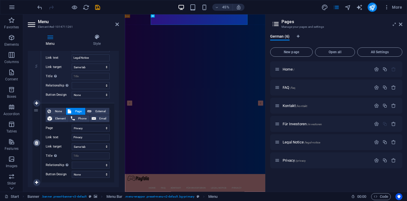
click at [36, 143] on icon at bounding box center [36, 143] width 3 height 4
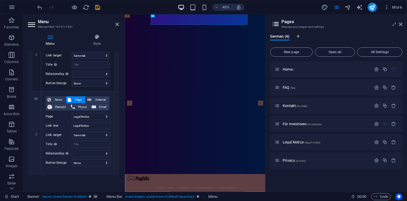
scroll to position [332, 0]
click at [36, 132] on icon at bounding box center [36, 131] width 3 height 4
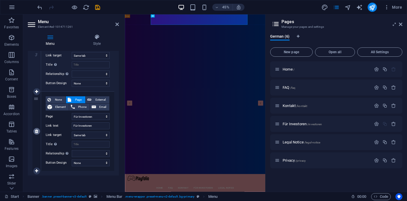
scroll to position [253, 0]
click at [401, 25] on icon at bounding box center [400, 24] width 3 height 5
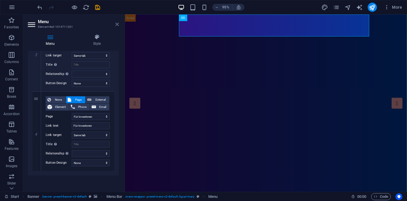
click at [116, 24] on icon at bounding box center [116, 24] width 3 height 5
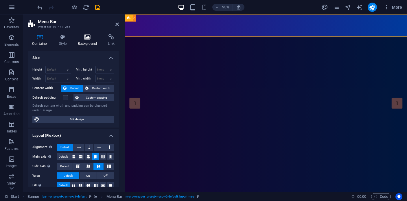
click at [86, 42] on h4 "Background" at bounding box center [88, 40] width 30 height 12
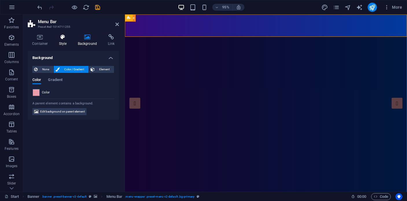
click at [62, 39] on icon at bounding box center [63, 37] width 16 height 6
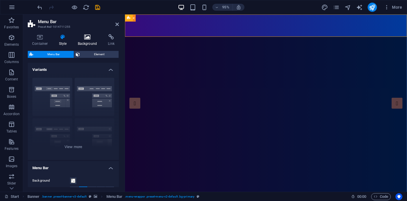
click at [82, 39] on icon at bounding box center [87, 37] width 28 height 6
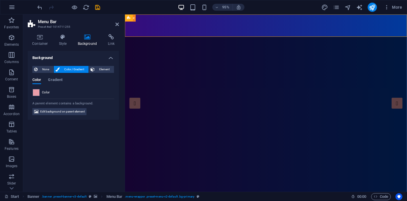
click at [38, 95] on span at bounding box center [36, 92] width 6 height 6
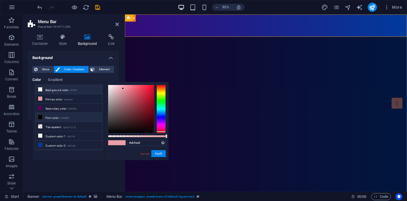
click at [39, 89] on icon at bounding box center [40, 89] width 4 height 4
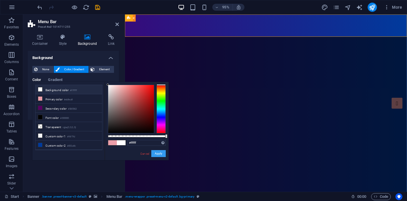
click at [160, 154] on button "Apply" at bounding box center [158, 153] width 14 height 7
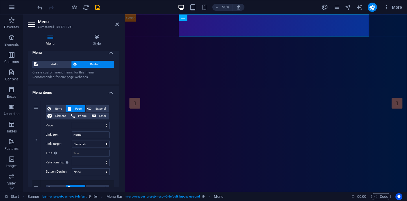
scroll to position [7, 0]
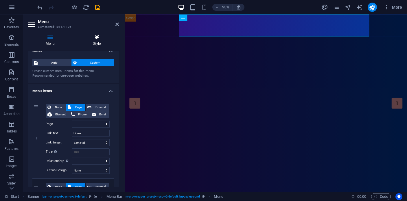
click at [96, 41] on h4 "Style" at bounding box center [97, 40] width 44 height 12
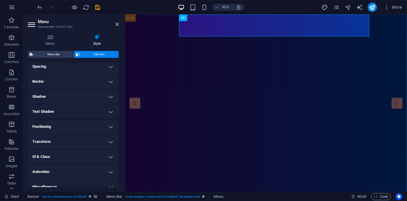
scroll to position [120, 0]
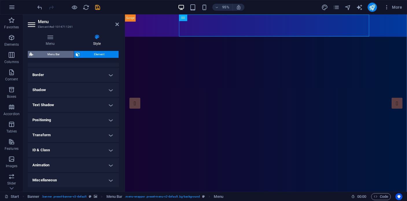
click at [55, 54] on span "Menu Bar" at bounding box center [53, 54] width 37 height 7
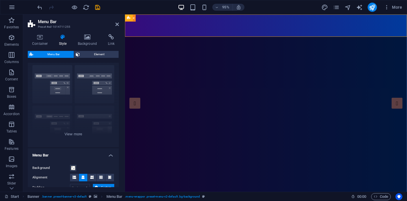
scroll to position [13, 0]
click at [73, 169] on span at bounding box center [73, 167] width 5 height 5
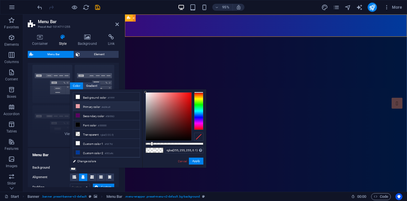
click at [78, 106] on icon at bounding box center [78, 106] width 4 height 4
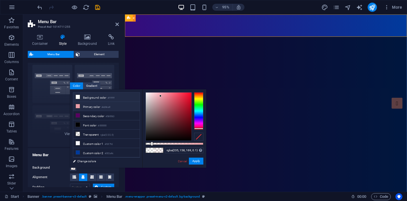
click at [78, 98] on icon at bounding box center [78, 97] width 4 height 4
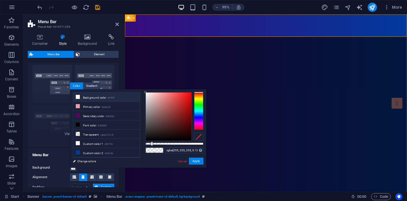
click at [78, 98] on icon at bounding box center [78, 97] width 4 height 4
click at [194, 159] on button "Apply" at bounding box center [196, 161] width 14 height 7
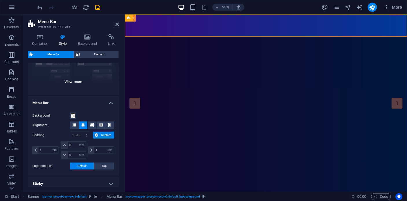
scroll to position [0, 0]
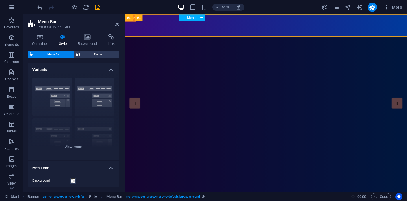
click at [191, 18] on span "Menu" at bounding box center [191, 17] width 8 height 3
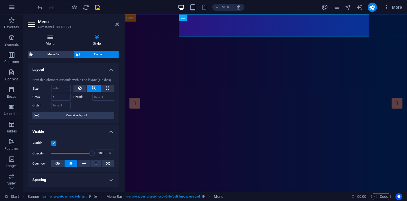
click at [54, 42] on h4 "Menu" at bounding box center [51, 40] width 47 height 12
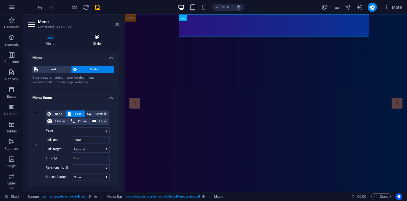
click at [95, 41] on h4 "Style" at bounding box center [97, 40] width 44 height 12
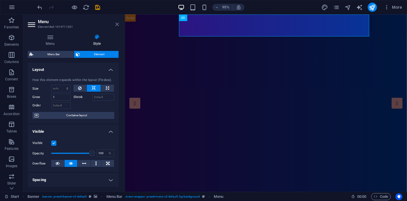
click at [116, 25] on icon at bounding box center [116, 24] width 3 height 5
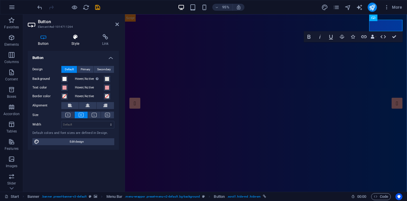
click at [77, 43] on h4 "Style" at bounding box center [76, 40] width 31 height 12
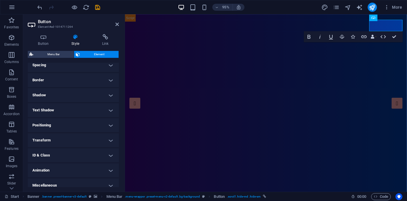
scroll to position [120, 0]
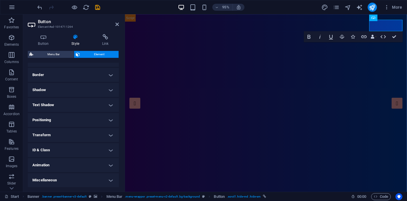
click at [60, 74] on h4 "Border" at bounding box center [73, 75] width 91 height 14
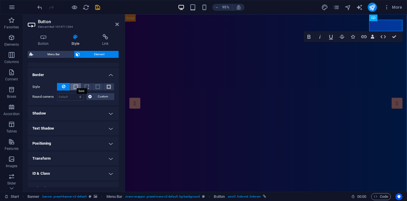
click at [76, 86] on span at bounding box center [76, 87] width 4 height 4
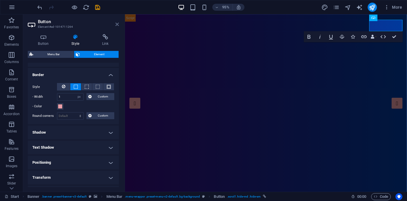
click at [116, 23] on icon at bounding box center [116, 24] width 3 height 5
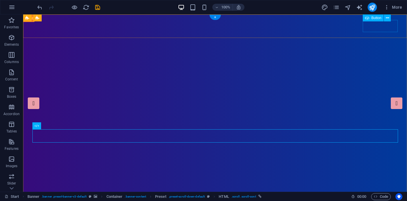
drag, startPoint x: 371, startPoint y: 28, endPoint x: 199, endPoint y: 29, distance: 172.4
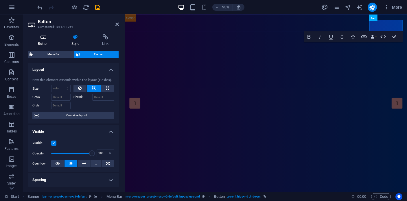
click at [49, 39] on icon at bounding box center [43, 37] width 31 height 6
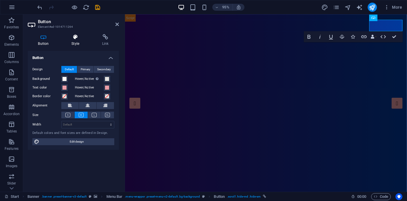
click at [80, 43] on h4 "Style" at bounding box center [76, 40] width 31 height 12
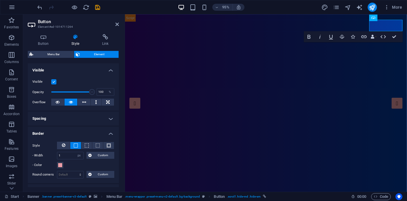
scroll to position [119, 0]
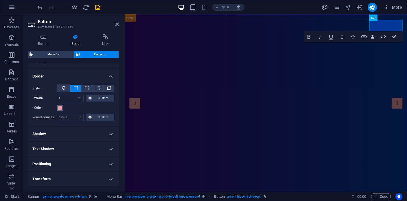
click at [59, 107] on span at bounding box center [60, 108] width 5 height 5
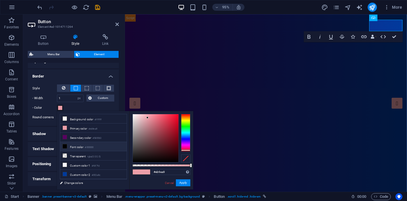
click at [66, 147] on icon at bounding box center [65, 146] width 4 height 4
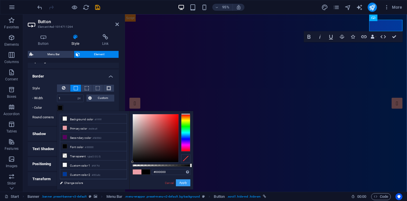
click at [181, 183] on button "Apply" at bounding box center [183, 182] width 14 height 7
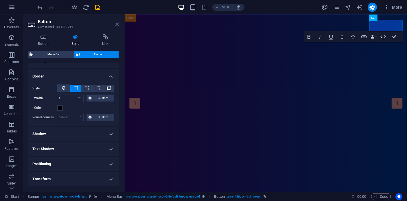
click at [118, 23] on icon at bounding box center [116, 24] width 3 height 5
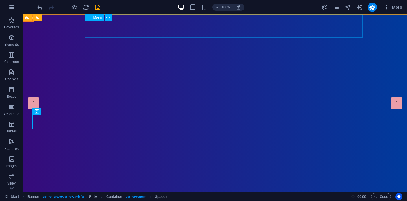
click at [96, 20] on span "Menu" at bounding box center [97, 17] width 9 height 3
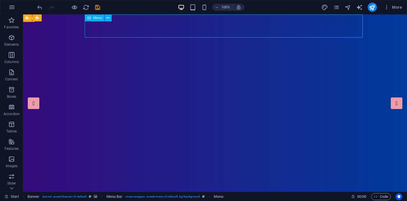
click at [96, 20] on span "Menu" at bounding box center [97, 17] width 9 height 3
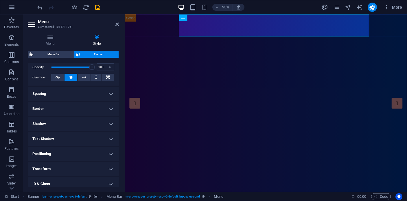
scroll to position [87, 0]
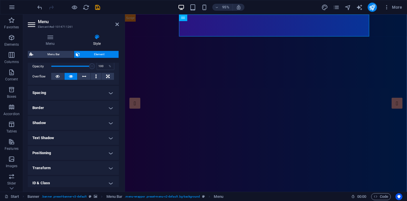
click at [75, 95] on h4 "Spacing" at bounding box center [73, 93] width 91 height 14
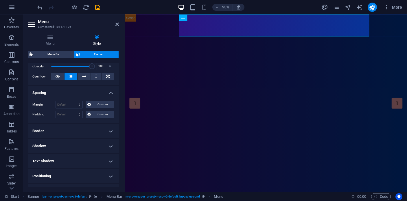
click at [75, 95] on h4 "Spacing" at bounding box center [73, 91] width 91 height 10
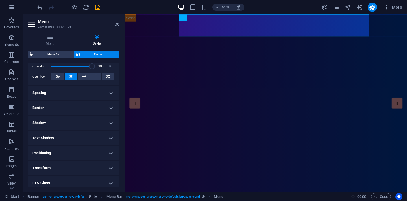
click at [68, 109] on h4 "Border" at bounding box center [73, 108] width 91 height 14
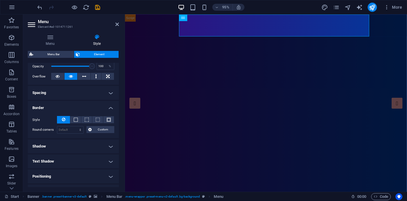
click at [68, 109] on h4 "Border" at bounding box center [73, 106] width 91 height 10
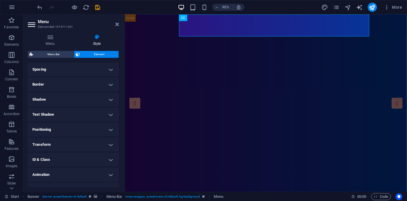
scroll to position [120, 0]
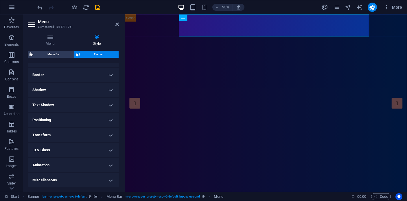
click at [71, 107] on h4 "Text Shadow" at bounding box center [73, 105] width 91 height 14
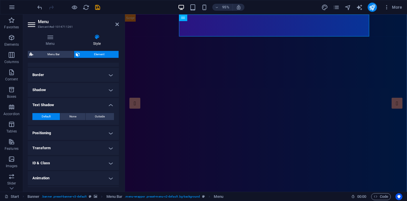
click at [71, 107] on h4 "Text Shadow" at bounding box center [73, 103] width 91 height 10
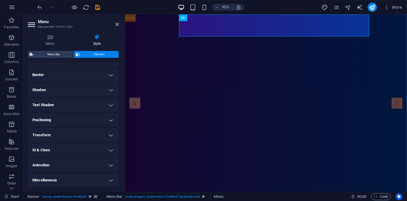
click at [71, 107] on h4 "Text Shadow" at bounding box center [73, 105] width 91 height 14
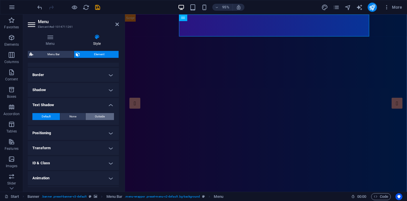
click at [95, 118] on span "Outside" at bounding box center [100, 116] width 10 height 7
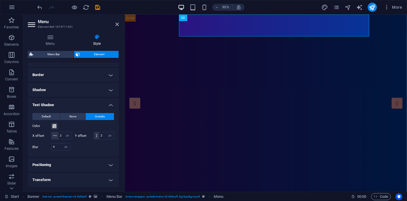
click at [109, 105] on h4 "Text Shadow" at bounding box center [73, 103] width 91 height 10
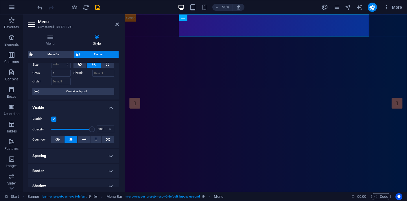
scroll to position [0, 0]
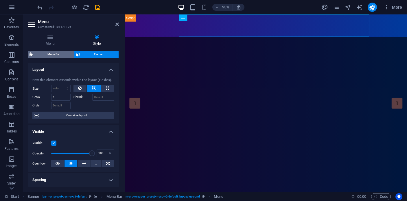
click at [63, 56] on span "Menu Bar" at bounding box center [53, 54] width 37 height 7
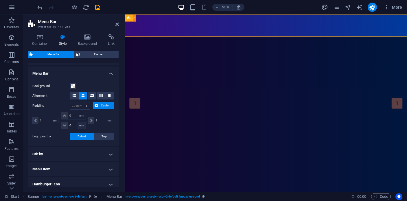
scroll to position [96, 0]
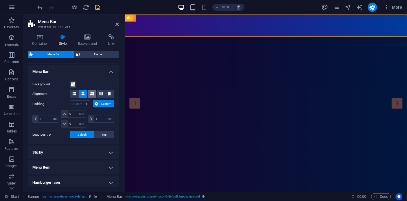
click at [92, 93] on icon at bounding box center [91, 93] width 3 height 3
click at [117, 24] on icon at bounding box center [116, 24] width 3 height 5
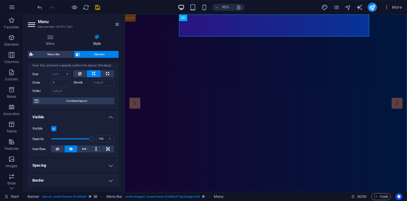
scroll to position [3, 0]
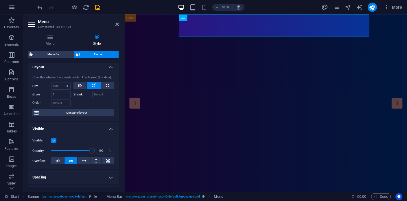
click at [104, 54] on span "Element" at bounding box center [99, 54] width 35 height 7
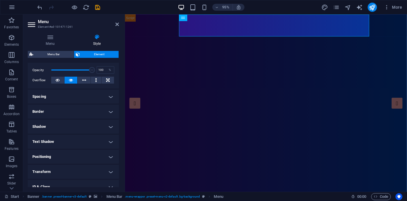
scroll to position [85, 0]
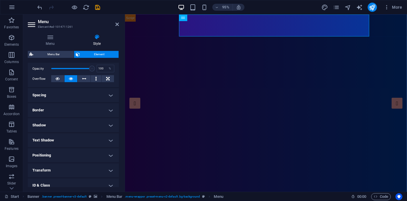
click at [77, 96] on h4 "Spacing" at bounding box center [73, 95] width 91 height 14
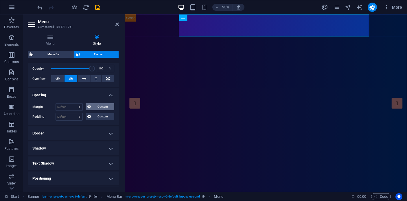
click at [98, 108] on span "Custom" at bounding box center [103, 106] width 20 height 7
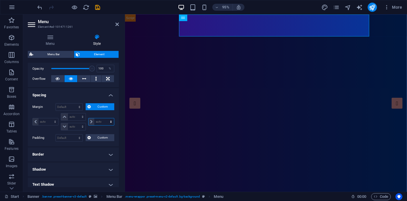
click at [103, 122] on select "auto px % rem vw vh" at bounding box center [101, 121] width 25 height 7
click at [89, 118] on select "auto px % rem vw vh" at bounding box center [101, 121] width 25 height 7
click at [102, 124] on select "auto px % rem vw vh" at bounding box center [101, 121] width 25 height 7
click at [105, 118] on select "auto px % rem vw vh" at bounding box center [101, 121] width 25 height 7
click at [97, 123] on input "0" at bounding box center [104, 121] width 20 height 7
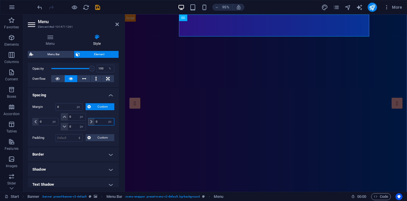
click at [95, 123] on input "0" at bounding box center [104, 121] width 20 height 7
click at [118, 24] on icon at bounding box center [116, 24] width 3 height 5
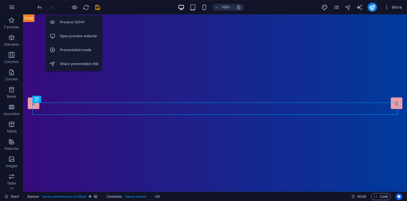
click at [75, 24] on h6 "Preview Ctrl+P" at bounding box center [79, 22] width 39 height 7
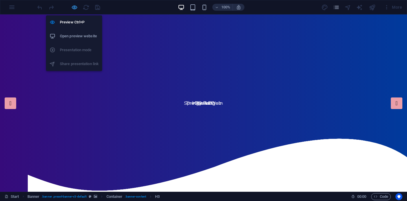
click at [74, 8] on icon "button" at bounding box center [74, 7] width 7 height 7
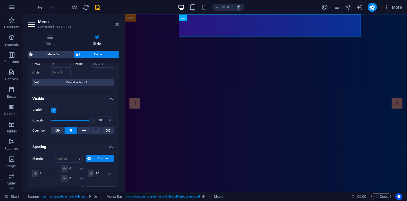
scroll to position [74, 0]
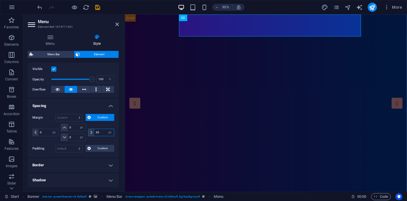
click at [97, 133] on input "30" at bounding box center [104, 132] width 20 height 7
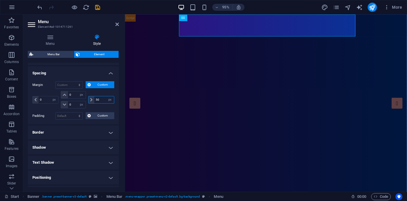
scroll to position [107, 0]
click at [110, 75] on h4 "Spacing" at bounding box center [73, 71] width 91 height 10
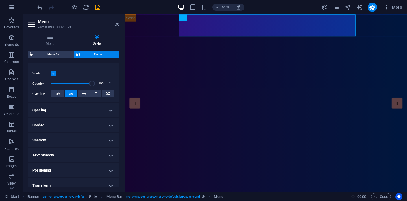
scroll to position [0, 0]
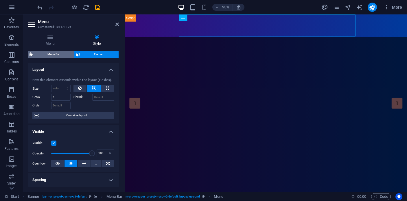
click at [51, 53] on span "Menu Bar" at bounding box center [53, 54] width 37 height 7
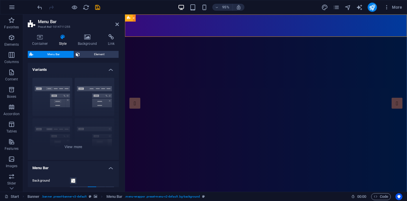
click at [111, 70] on h4 "Variants" at bounding box center [73, 68] width 91 height 10
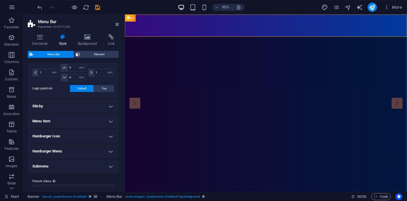
scroll to position [68, 0]
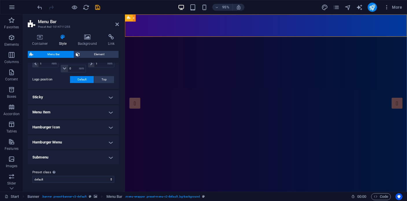
click at [110, 110] on h4 "Menu Item" at bounding box center [73, 112] width 91 height 14
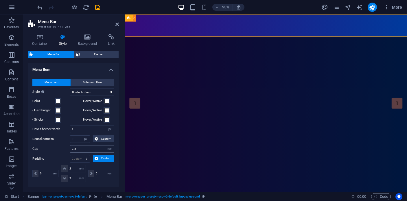
scroll to position [121, 0]
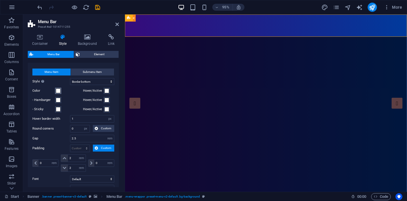
click at [58, 91] on span at bounding box center [58, 91] width 5 height 5
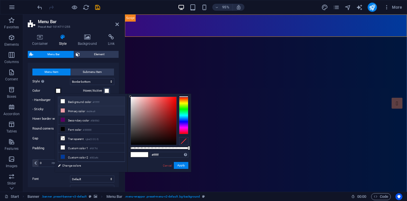
click at [62, 111] on icon at bounding box center [63, 110] width 4 height 4
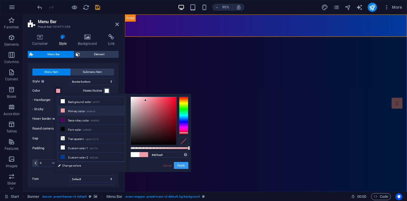
click at [180, 167] on button "Apply" at bounding box center [181, 165] width 14 height 7
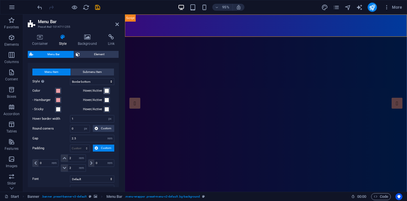
click at [105, 91] on span at bounding box center [106, 91] width 5 height 5
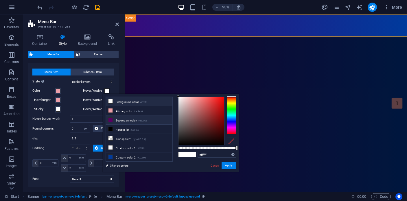
click at [111, 123] on li "Secondary color #580063" at bounding box center [139, 119] width 67 height 9
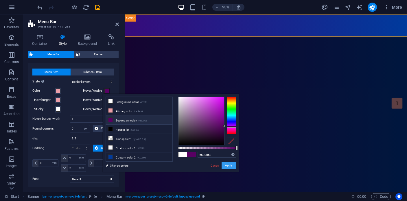
click at [228, 165] on button "Apply" at bounding box center [229, 165] width 14 height 7
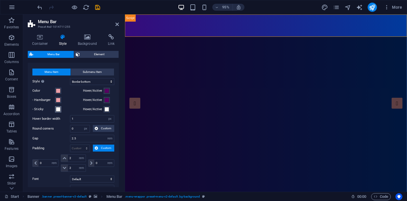
click at [57, 110] on span at bounding box center [58, 109] width 5 height 5
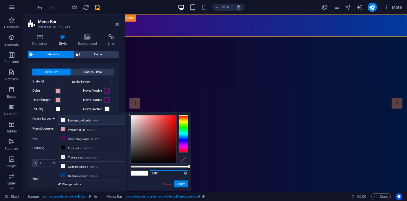
click at [157, 173] on input "#ffffff" at bounding box center [169, 173] width 38 height 6
paste input "3B3C3B"
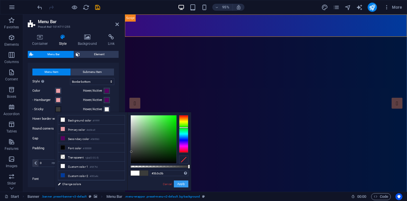
click at [180, 183] on button "Apply" at bounding box center [181, 184] width 14 height 7
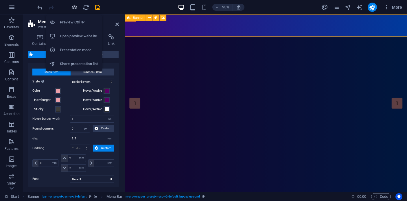
click at [76, 8] on icon "button" at bounding box center [74, 7] width 7 height 7
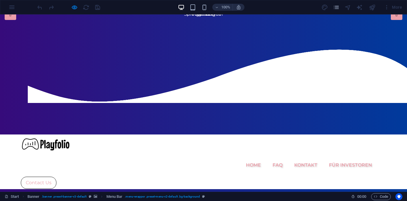
scroll to position [0, 0]
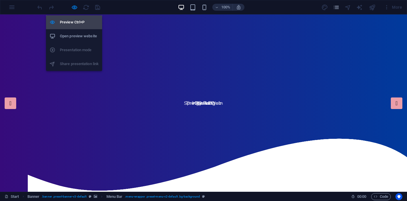
click at [75, 26] on li "Preview Ctrl+P" at bounding box center [74, 22] width 56 height 14
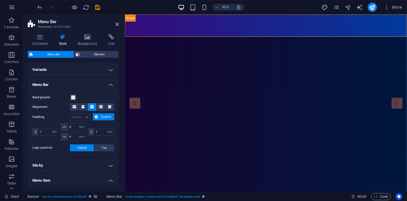
click at [121, 91] on div "Container Style Background Link Size Height Default px rem % vh vw Min. height …" at bounding box center [73, 111] width 100 height 162
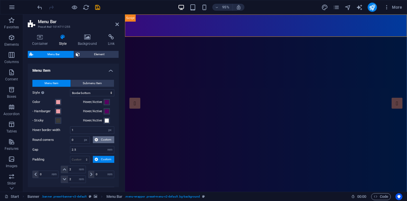
scroll to position [113, 0]
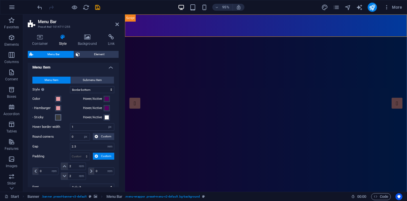
click at [58, 118] on span at bounding box center [58, 117] width 5 height 5
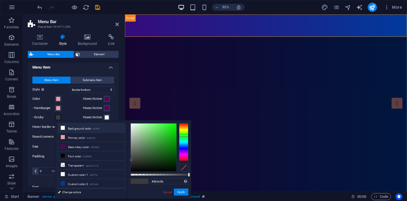
click at [64, 129] on icon at bounding box center [63, 128] width 4 height 4
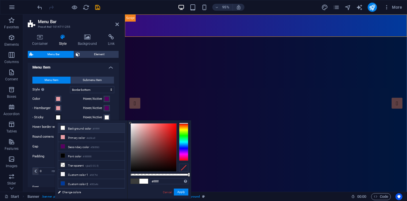
click at [121, 116] on div "Container Style Background Link Size Height Default px rem % vh vw Min. height …" at bounding box center [73, 111] width 100 height 162
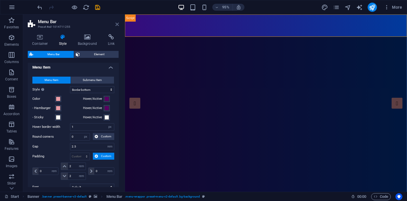
click at [117, 24] on icon at bounding box center [116, 24] width 3 height 5
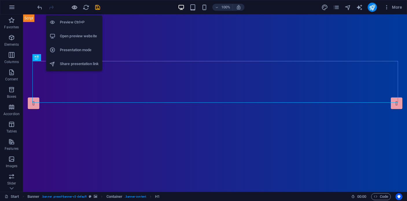
click at [76, 7] on icon "button" at bounding box center [74, 7] width 7 height 7
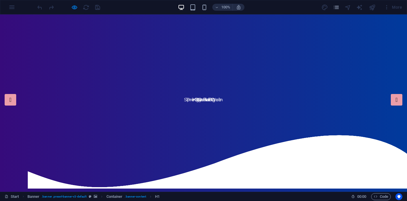
scroll to position [0, 0]
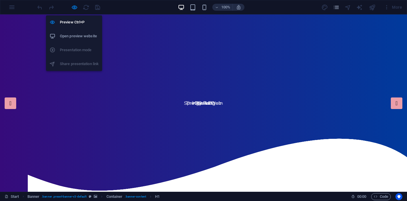
click at [72, 34] on h6 "Open preview website" at bounding box center [79, 36] width 39 height 7
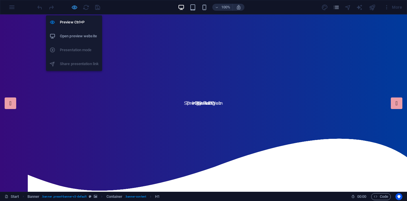
click at [75, 7] on icon "button" at bounding box center [74, 7] width 7 height 7
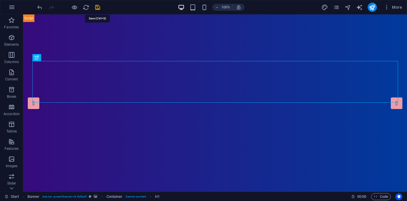
click at [98, 7] on icon "save" at bounding box center [97, 7] width 7 height 7
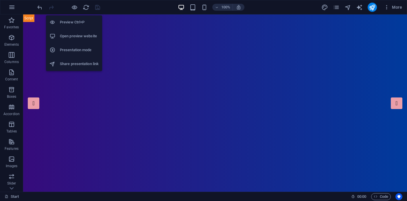
click at [77, 38] on h6 "Open preview website" at bounding box center [79, 36] width 39 height 7
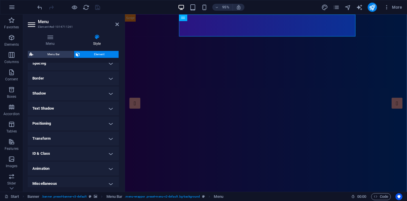
scroll to position [120, 0]
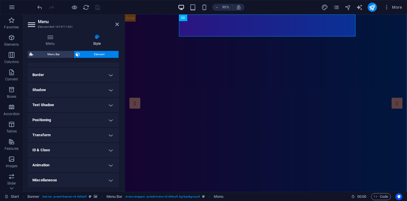
click at [107, 109] on h4 "Text Shadow" at bounding box center [73, 105] width 91 height 14
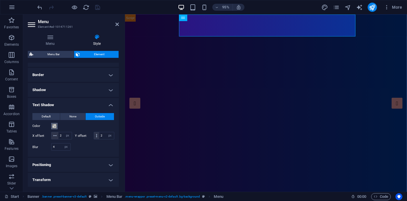
click at [54, 127] on span at bounding box center [54, 126] width 5 height 5
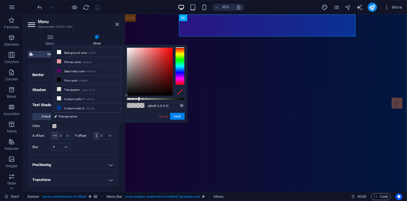
click at [169, 100] on div "rgba(0, 0, 0, 0.2) Supported formats #0852ed rgb(8, 82, 237) rgba(8, 82, 237, 9…" at bounding box center [156, 126] width 64 height 162
click at [177, 99] on div at bounding box center [156, 99] width 58 height 2
drag, startPoint x: 177, startPoint y: 100, endPoint x: 184, endPoint y: 99, distance: 7.2
click at [184, 99] on div at bounding box center [185, 99] width 2 height 4
click at [187, 100] on div "#000000 Supported formats #0852ed rgb(8, 82, 237) rgba(8, 82, 237, 90%) hsv(221…" at bounding box center [156, 126] width 64 height 162
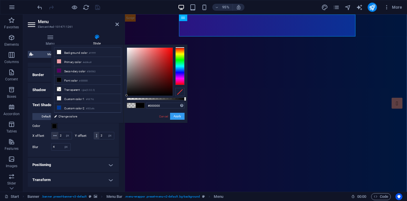
click at [182, 118] on button "Apply" at bounding box center [177, 116] width 14 height 7
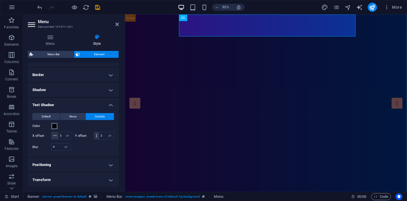
click at [56, 127] on span at bounding box center [54, 126] width 5 height 5
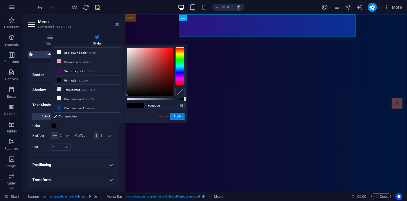
click at [141, 97] on div "#000000 Supported formats #0852ed rgb(8, 82, 237) rgba(8, 82, 237, 90%) hsv(221…" at bounding box center [156, 126] width 64 height 162
click at [143, 98] on div at bounding box center [156, 99] width 58 height 2
click at [136, 99] on div at bounding box center [156, 99] width 58 height 2
click at [135, 99] on div at bounding box center [156, 99] width 58 height 2
click at [181, 118] on button "Apply" at bounding box center [177, 116] width 14 height 7
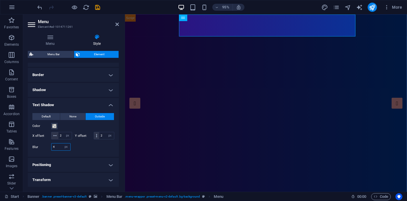
click at [55, 150] on input "4" at bounding box center [60, 147] width 19 height 7
drag, startPoint x: 116, startPoint y: 25, endPoint x: 107, endPoint y: 22, distance: 9.3
click at [116, 25] on icon at bounding box center [116, 24] width 3 height 5
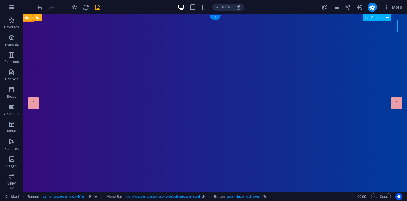
drag, startPoint x: 394, startPoint y: 26, endPoint x: 246, endPoint y: 45, distance: 148.8
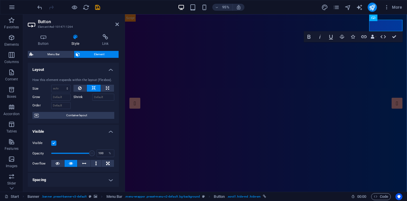
drag, startPoint x: 41, startPoint y: 38, endPoint x: 48, endPoint y: 61, distance: 24.7
click at [41, 38] on icon at bounding box center [43, 37] width 31 height 6
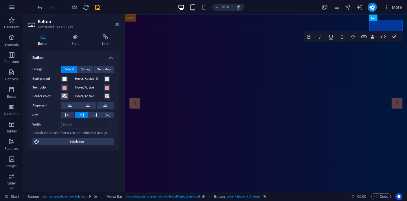
click at [66, 98] on span at bounding box center [64, 96] width 5 height 5
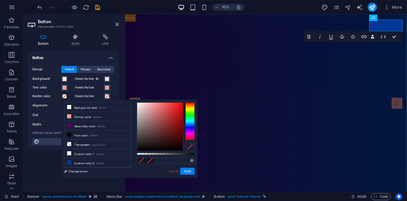
click at [66, 98] on span at bounding box center [64, 96] width 5 height 5
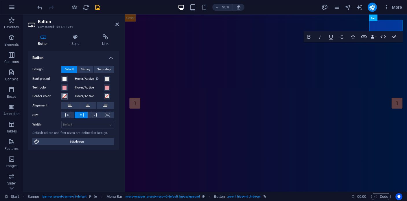
click at [66, 98] on span at bounding box center [64, 96] width 5 height 5
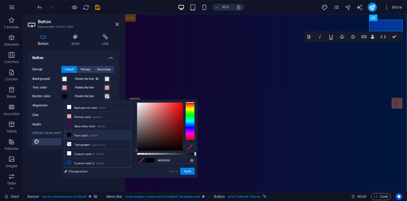
drag, startPoint x: 146, startPoint y: 144, endPoint x: 133, endPoint y: 153, distance: 15.1
click at [135, 153] on div "#000000 Supported formats #0852ed rgb(8, 82, 237) rgba(8, 82, 237, 90%) hsv(221…" at bounding box center [166, 181] width 64 height 162
click at [191, 173] on button "Apply" at bounding box center [187, 171] width 14 height 7
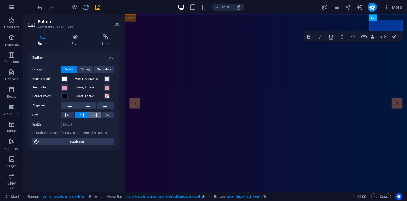
click at [93, 115] on icon at bounding box center [94, 115] width 5 height 4
click at [83, 115] on icon at bounding box center [81, 115] width 5 height 4
click at [87, 69] on span "Primary" at bounding box center [86, 69] width 10 height 7
click at [70, 70] on span "Default" at bounding box center [69, 69] width 9 height 7
click at [77, 41] on h4 "Style" at bounding box center [76, 40] width 31 height 12
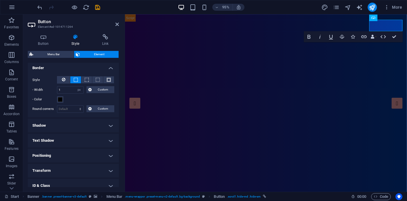
scroll to position [137, 0]
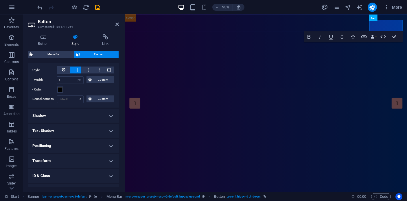
click at [106, 117] on h4 "Shadow" at bounding box center [73, 116] width 91 height 14
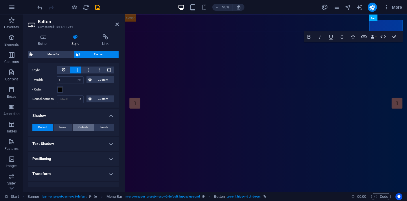
click at [86, 128] on span "Outside" at bounding box center [83, 127] width 10 height 7
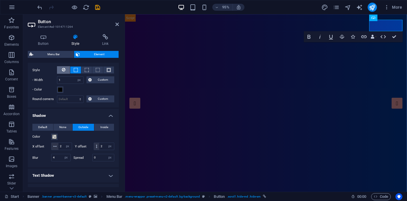
click at [67, 69] on button at bounding box center [63, 70] width 13 height 8
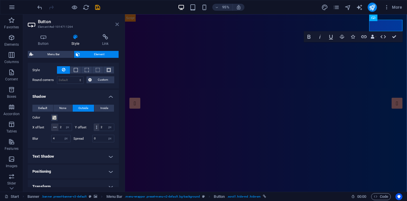
click at [117, 25] on icon at bounding box center [116, 24] width 3 height 5
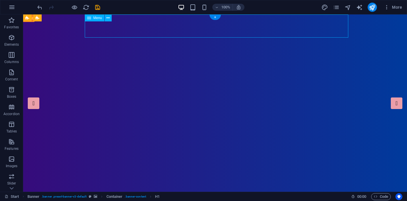
drag, startPoint x: 287, startPoint y: 25, endPoint x: 138, endPoint y: 26, distance: 149.3
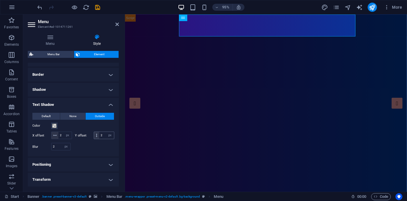
scroll to position [123, 0]
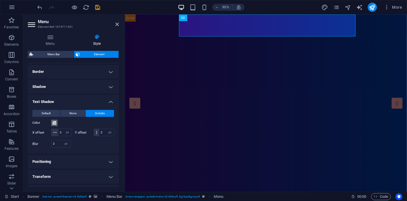
click at [56, 124] on span at bounding box center [54, 123] width 5 height 5
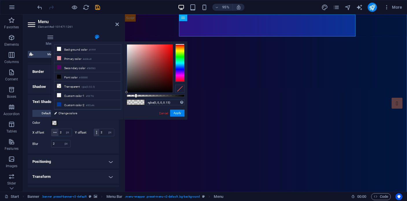
click at [56, 124] on span at bounding box center [54, 123] width 5 height 5
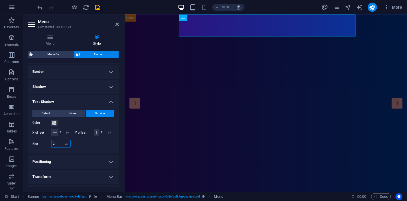
drag, startPoint x: 58, startPoint y: 153, endPoint x: 51, endPoint y: 153, distance: 7.8
click at [51, 148] on div "Blur 2 px rem % vh vw" at bounding box center [51, 144] width 38 height 8
click at [119, 23] on aside "Menu Element #ed-1014711261 Menu Style Menu Auto Custom Create custom menu item…" at bounding box center [74, 102] width 102 height 177
click at [118, 25] on icon at bounding box center [116, 24] width 3 height 5
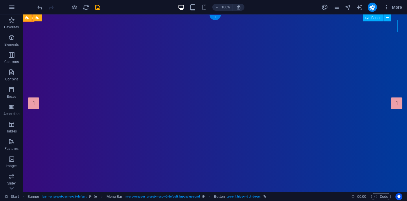
drag, startPoint x: 376, startPoint y: 26, endPoint x: 288, endPoint y: 27, distance: 88.5
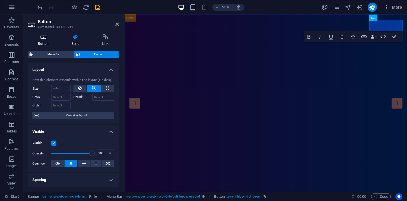
click at [46, 38] on icon at bounding box center [43, 37] width 31 height 6
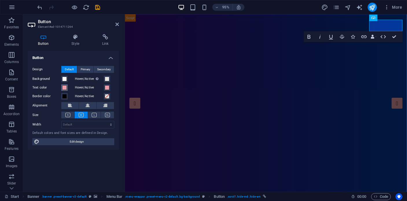
click at [65, 90] on button "Text color" at bounding box center [64, 87] width 6 height 6
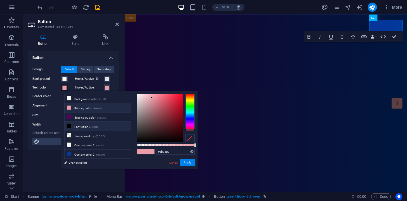
click at [70, 127] on icon at bounding box center [69, 126] width 4 height 4
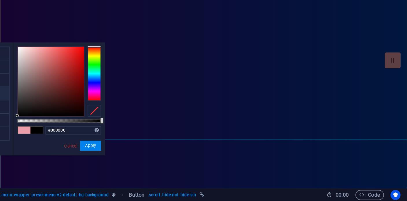
scroll to position [0, 0]
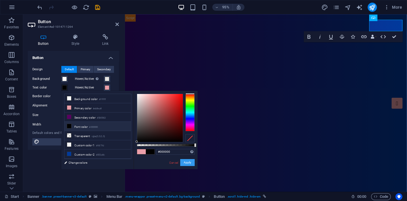
click at [188, 164] on button "Apply" at bounding box center [187, 162] width 14 height 7
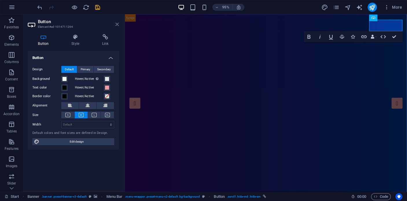
click at [117, 24] on icon at bounding box center [116, 24] width 3 height 5
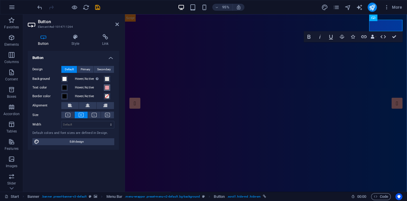
click at [107, 87] on span at bounding box center [107, 87] width 5 height 5
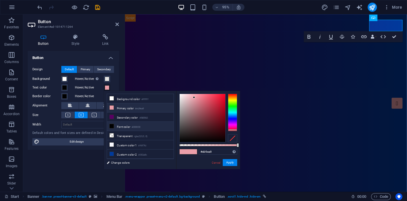
click at [110, 126] on icon at bounding box center [112, 126] width 4 height 4
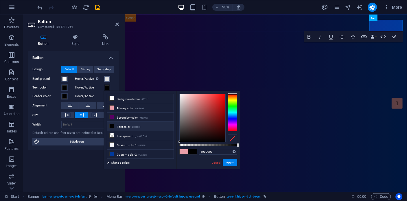
click at [105, 81] on span at bounding box center [107, 79] width 5 height 5
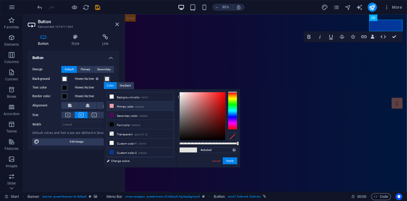
click at [112, 106] on icon at bounding box center [112, 106] width 4 height 4
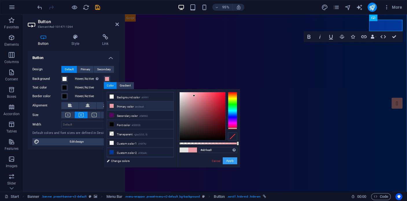
click at [226, 161] on button "Apply" at bounding box center [230, 160] width 14 height 7
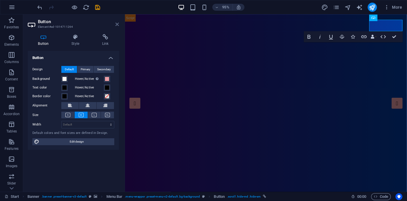
click at [118, 25] on icon at bounding box center [116, 24] width 3 height 5
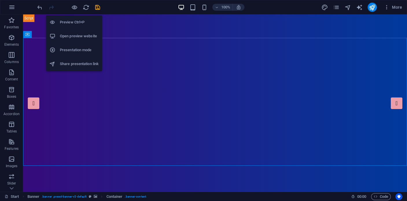
click at [74, 38] on h6 "Open preview website" at bounding box center [79, 36] width 39 height 7
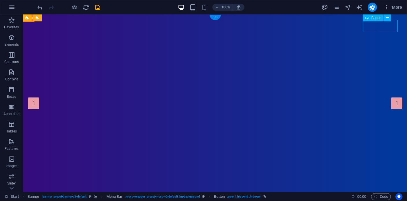
drag, startPoint x: 382, startPoint y: 29, endPoint x: 293, endPoint y: 30, distance: 88.8
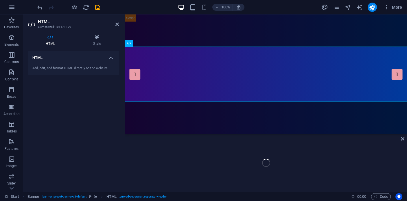
scroll to position [117, 0]
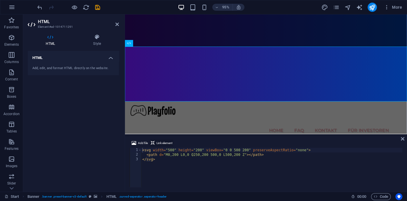
click at [159, 143] on span "Link element" at bounding box center [165, 143] width 16 height 7
click at [403, 139] on icon at bounding box center [402, 139] width 3 height 5
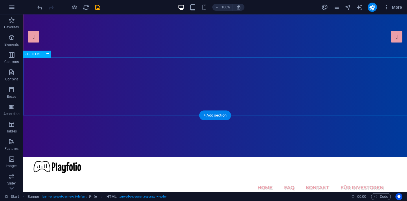
scroll to position [0, 0]
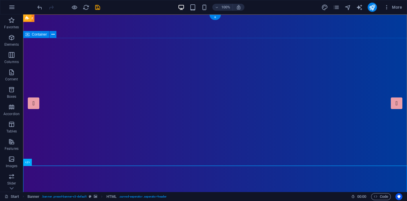
drag, startPoint x: 49, startPoint y: 41, endPoint x: 108, endPoint y: 128, distance: 105.6
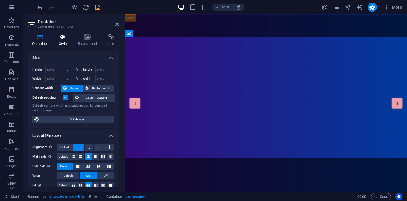
click at [62, 39] on icon at bounding box center [63, 37] width 16 height 6
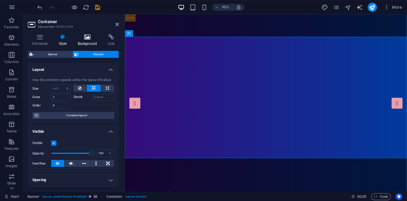
click at [85, 42] on h4 "Background" at bounding box center [88, 40] width 30 height 12
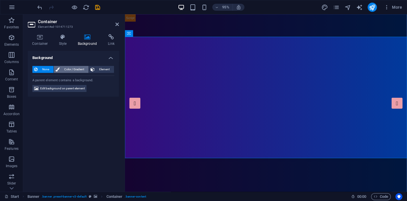
click at [74, 70] on span "Color / Gradient" at bounding box center [73, 69] width 25 height 7
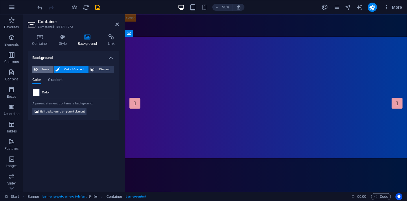
click at [43, 67] on span "None" at bounding box center [45, 69] width 12 height 7
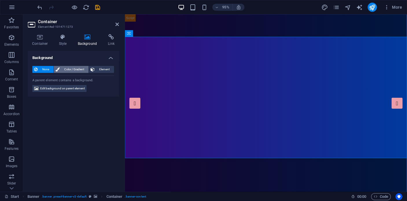
click at [69, 72] on span "Color / Gradient" at bounding box center [73, 69] width 25 height 7
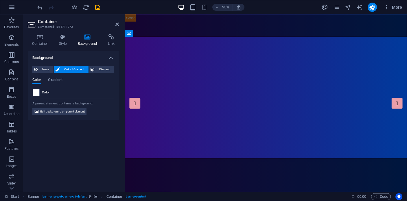
click at [36, 92] on span at bounding box center [36, 92] width 6 height 6
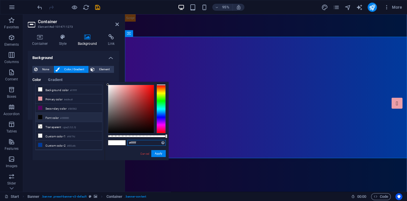
click at [134, 142] on input "#ffffff" at bounding box center [146, 143] width 38 height 6
paste input "7A39FE"
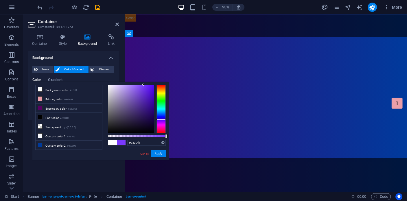
click at [165, 158] on div "#7a39fe Supported formats #0852ed rgb(8, 82, 237) rgba(8, 82, 237, 90%) hsv(221…" at bounding box center [137, 163] width 64 height 162
click at [163, 156] on button "Apply" at bounding box center [158, 153] width 14 height 7
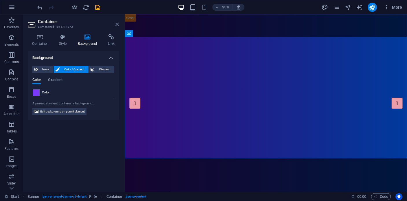
click at [116, 23] on icon at bounding box center [116, 24] width 3 height 5
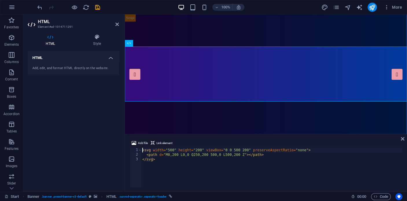
scroll to position [117, 0]
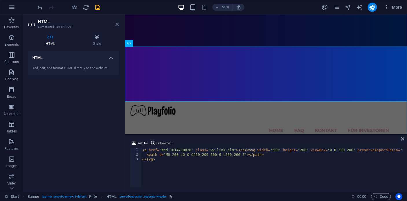
drag, startPoint x: 116, startPoint y: 24, endPoint x: 93, endPoint y: 9, distance: 27.3
click at [116, 24] on icon at bounding box center [116, 24] width 3 height 5
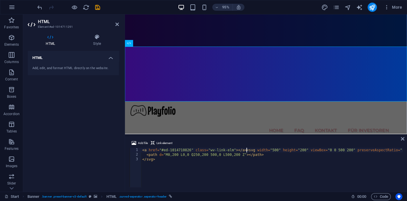
click at [236, 160] on div "< a href = "#ed-1014710826" class = "wv-link-elm" > </ a > < svg width = "500" …" at bounding box center [278, 172] width 274 height 49
click at [230, 157] on div "< a href = "#ed-1014710826" class = "wv-link-elm" > </ a > < svg width = "500" …" at bounding box center [266, 171] width 274 height 47
click at [161, 141] on span "Link element" at bounding box center [165, 143] width 16 height 7
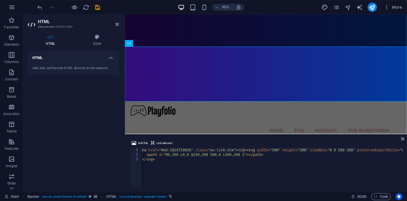
scroll to position [0, 0]
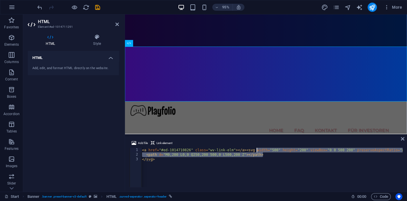
drag, startPoint x: 274, startPoint y: 155, endPoint x: 266, endPoint y: 153, distance: 8.4
click at [266, 153] on div "< a href = "#ed-1014710826" class = "wv-link-elm" > </ a > < svg width = "500" …" at bounding box center [278, 171] width 274 height 47
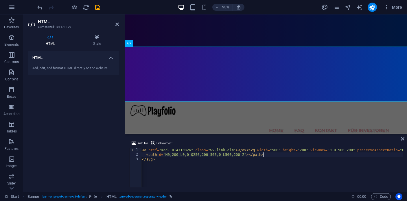
drag, startPoint x: 392, startPoint y: 153, endPoint x: 402, endPoint y: 153, distance: 9.8
click at [407, 153] on html "PlayFolio Start Favorites Elements Columns Content Boxes Accordion Tables Featu…" at bounding box center [203, 100] width 407 height 201
drag, startPoint x: 391, startPoint y: 151, endPoint x: 406, endPoint y: 151, distance: 14.8
click at [406, 151] on div "Add file Link element <path d="M0,200 L0,0 Q250,200 500,0 L500,200 Z"></path> 1…" at bounding box center [266, 163] width 282 height 57
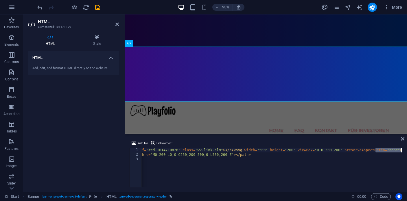
click at [365, 150] on div "< a href = "#ed-1014710826" class = "wv-link-elm" > </ a > < svg width = "500" …" at bounding box center [265, 171] width 274 height 47
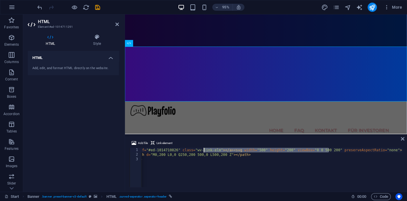
drag, startPoint x: 330, startPoint y: 149, endPoint x: 198, endPoint y: 149, distance: 131.9
click at [199, 150] on div "< a href = "#ed-1014710826" class = "wv-link-elm" > </ a > < svg width = "500" …" at bounding box center [265, 171] width 274 height 47
click at [190, 149] on div "< a href = "#ed-1014710826" class = "wv-link-elm" > </ a > < svg width = "500" …" at bounding box center [265, 171] width 274 height 47
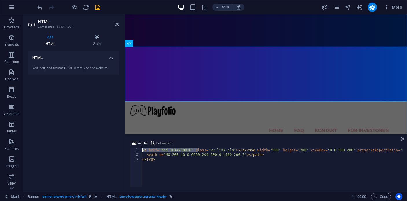
scroll to position [0, 0]
drag, startPoint x: 183, startPoint y: 150, endPoint x: 111, endPoint y: 146, distance: 72.2
click at [111, 146] on div "HTML Element #ed-1014711291 HTML Style HTML Add, edit, and format HTML directly…" at bounding box center [215, 102] width 384 height 177
click at [185, 159] on div "< a href = "#ed-1014710826" class = "wv-link-elm" > </ a > < svg width = "500" …" at bounding box center [278, 171] width 274 height 47
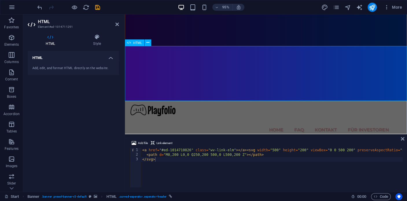
scroll to position [117, 0]
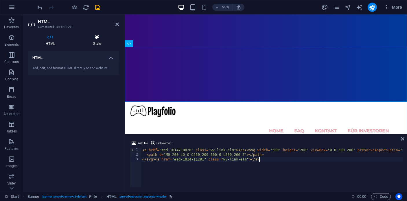
click at [99, 42] on h4 "Style" at bounding box center [97, 40] width 44 height 12
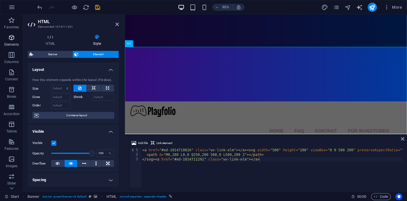
click at [12, 37] on icon "button" at bounding box center [11, 37] width 7 height 7
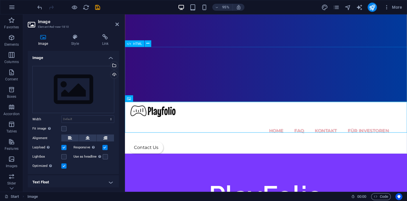
scroll to position [117, 0]
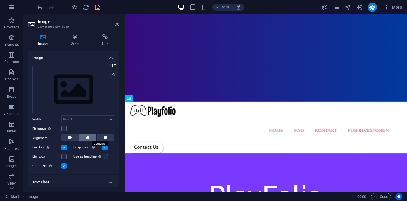
click at [91, 139] on button at bounding box center [87, 138] width 17 height 7
click at [113, 76] on div "Upload" at bounding box center [113, 75] width 9 height 9
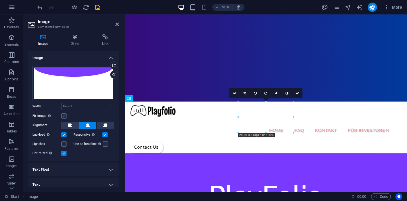
click at [65, 117] on label at bounding box center [63, 115] width 5 height 5
click at [0, 0] on input "Fit image Automatically fit image to a fixed width and height" at bounding box center [0, 0] width 0 height 0
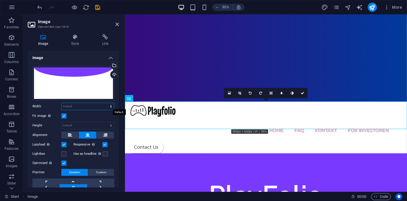
click at [71, 107] on select "Default auto px rem % em vh vw" at bounding box center [88, 106] width 52 height 7
click at [62, 103] on select "Default auto px rem % em vh vw" at bounding box center [88, 106] width 52 height 7
click at [72, 106] on select "Default auto px rem % em vh vw" at bounding box center [88, 106] width 52 height 7
click at [105, 103] on select "Default auto px rem % em vh vw" at bounding box center [88, 106] width 52 height 7
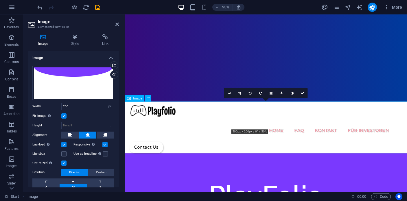
click at [241, 93] on icon at bounding box center [239, 92] width 3 height 3
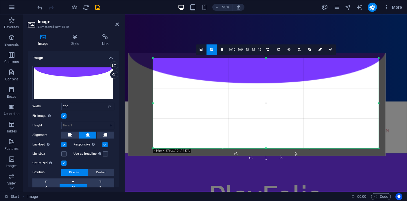
click at [395, 105] on div "H1 Banner Banner Container Spacer Container Preset Banner HTML Banner Preset Me…" at bounding box center [266, 102] width 282 height 177
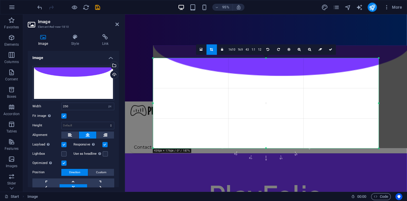
drag, startPoint x: 258, startPoint y: 96, endPoint x: 279, endPoint y: 90, distance: 21.3
click at [283, 88] on div at bounding box center [281, 96] width 257 height 103
click at [200, 50] on icon at bounding box center [201, 49] width 3 height 4
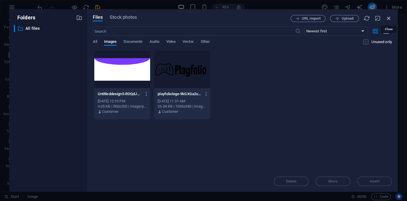
click at [389, 19] on icon "button" at bounding box center [389, 18] width 6 height 6
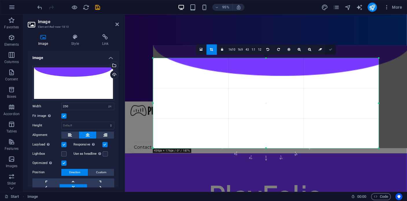
click at [331, 52] on link at bounding box center [330, 49] width 10 height 10
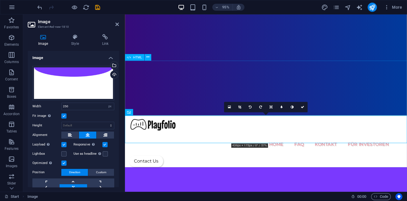
scroll to position [101, 0]
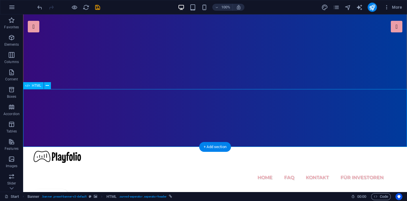
scroll to position [80, 0]
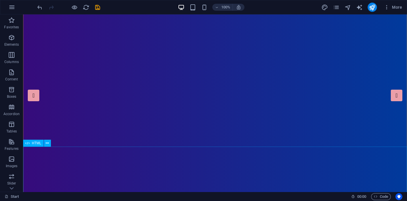
scroll to position [0, 0]
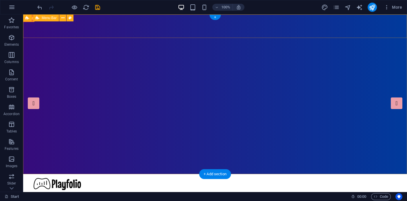
scroll to position [2, 0]
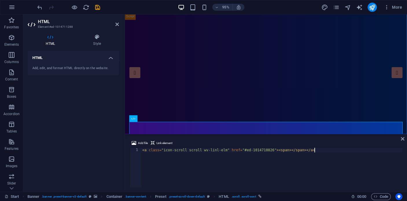
click at [220, 159] on div "< a class = "icon-scroll scroll wv-linl-elm" href = "#ed-1014710826" > < span >…" at bounding box center [271, 172] width 261 height 49
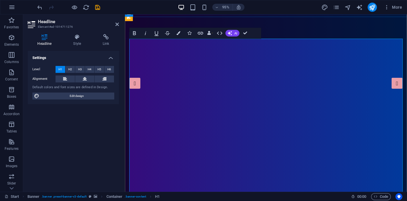
scroll to position [21, 0]
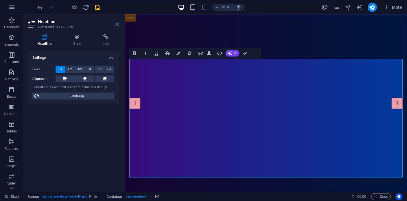
click at [116, 23] on icon at bounding box center [116, 24] width 3 height 5
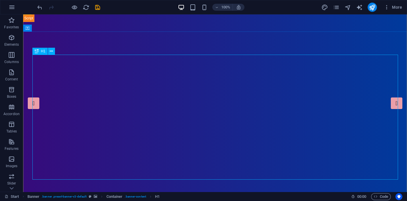
scroll to position [148, 0]
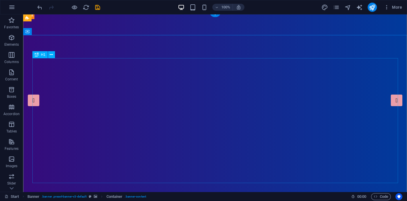
scroll to position [3, 0]
drag, startPoint x: 198, startPoint y: 80, endPoint x: 100, endPoint y: 84, distance: 98.1
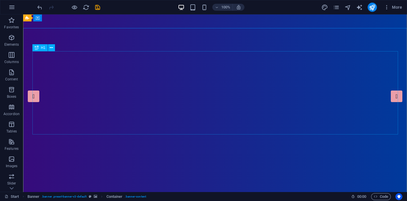
scroll to position [0, 0]
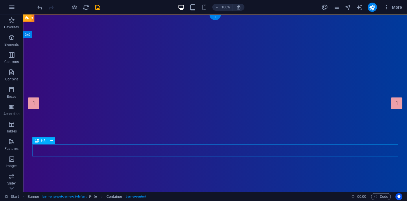
drag, startPoint x: 226, startPoint y: 152, endPoint x: 129, endPoint y: 160, distance: 96.9
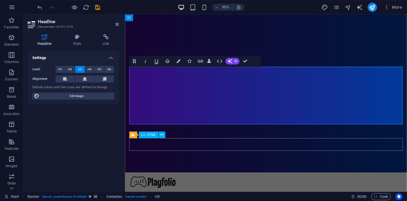
scroll to position [150, 0]
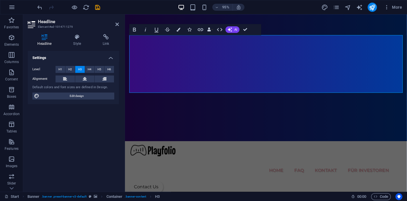
click at [118, 27] on header "Headline Element #ed-1014711279" at bounding box center [73, 21] width 91 height 15
click at [118, 26] on icon at bounding box center [116, 24] width 3 height 5
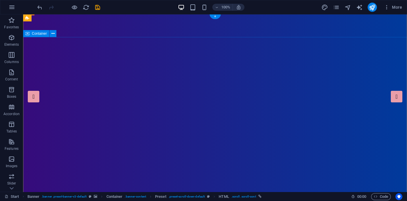
scroll to position [0, 0]
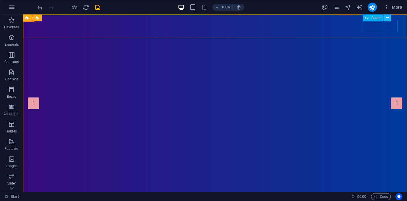
click at [388, 19] on icon at bounding box center [387, 18] width 3 height 6
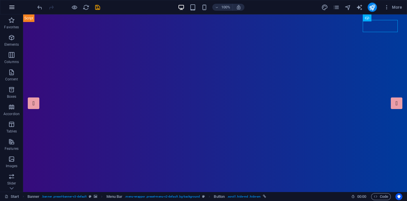
click at [15, 8] on icon "button" at bounding box center [11, 7] width 7 height 7
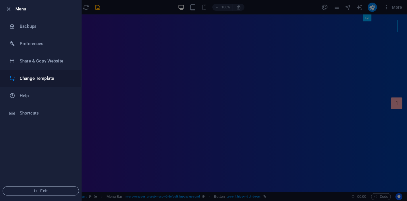
click at [29, 82] on h6 "Change Template" at bounding box center [47, 78] width 54 height 7
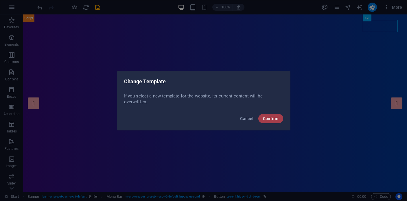
click at [264, 117] on span "Confirm" at bounding box center [271, 118] width 16 height 5
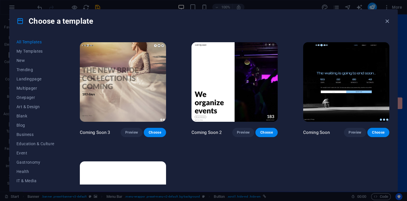
scroll to position [6457, 0]
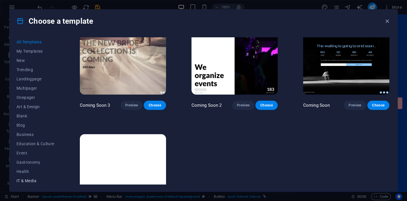
click at [23, 182] on span "IT & Media" at bounding box center [35, 181] width 38 height 5
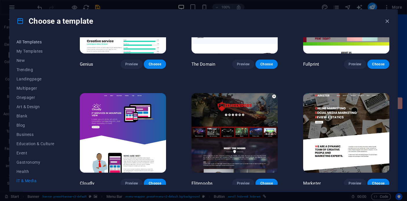
click at [29, 42] on span "All Templates" at bounding box center [35, 42] width 38 height 5
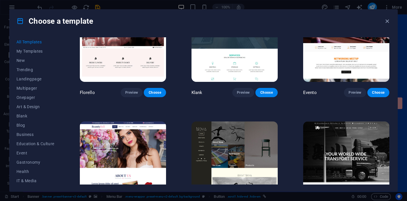
scroll to position [4571, 0]
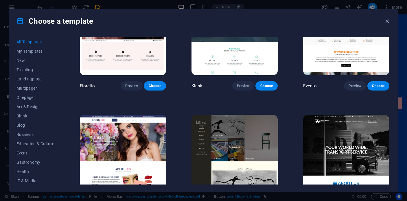
click at [356, 201] on span "Preview" at bounding box center [355, 205] width 13 height 5
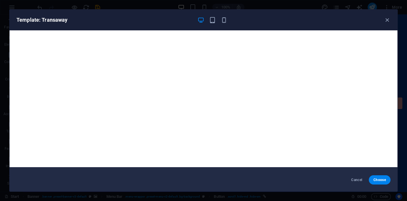
scroll to position [0, 0]
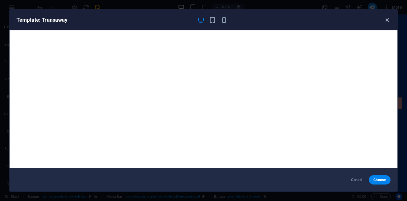
click at [384, 18] on icon "button" at bounding box center [387, 20] width 7 height 7
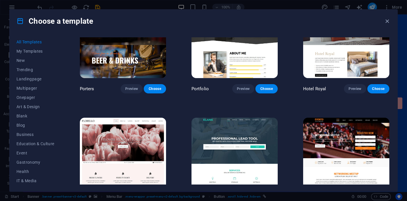
scroll to position [4449, 0]
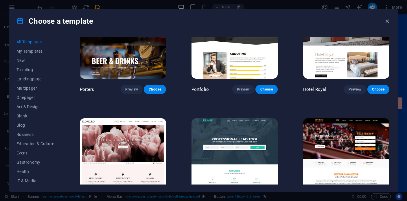
click at [16, 107] on div "All Templates My Templates New Trending Landingpage Multipager Onepager Art & D…" at bounding box center [204, 112] width 388 height 159
click at [23, 107] on span "Art & Design" at bounding box center [35, 106] width 38 height 5
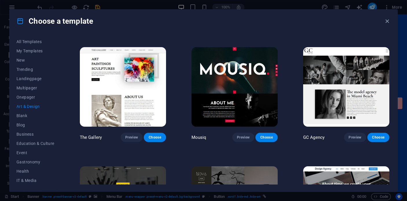
scroll to position [229, 0]
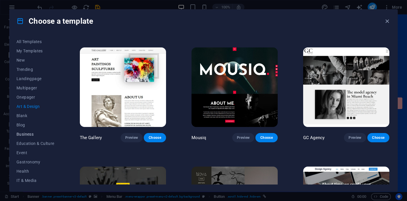
click at [23, 134] on span "Business" at bounding box center [35, 134] width 38 height 5
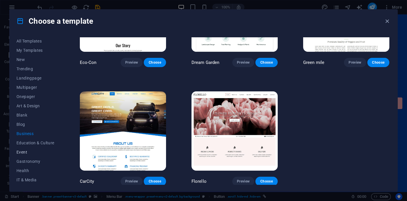
scroll to position [0, 0]
click at [22, 155] on button "Event" at bounding box center [35, 152] width 38 height 9
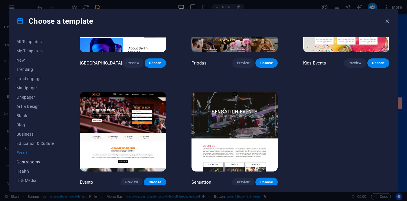
click at [23, 164] on span "Gastronomy" at bounding box center [35, 162] width 38 height 5
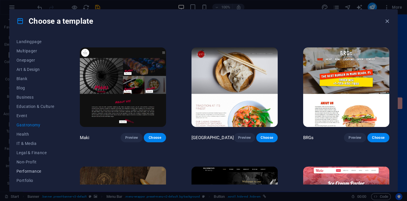
scroll to position [56, 0]
click at [27, 151] on span "Performance" at bounding box center [35, 152] width 38 height 5
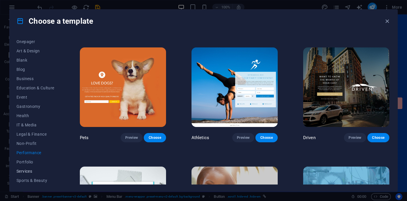
scroll to position [84, 0]
click at [26, 163] on span "Trades" at bounding box center [35, 161] width 38 height 5
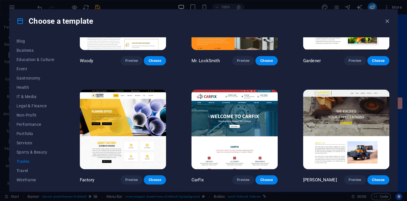
scroll to position [185, 0]
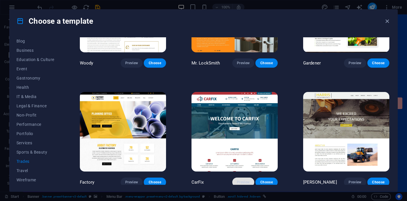
click at [244, 180] on span "Preview" at bounding box center [243, 182] width 13 height 5
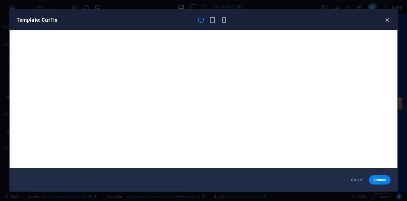
click at [386, 19] on icon "button" at bounding box center [387, 20] width 7 height 7
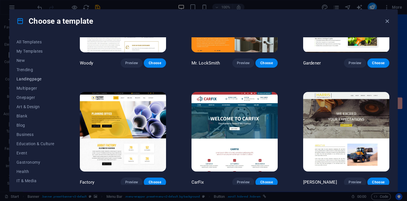
scroll to position [2, 0]
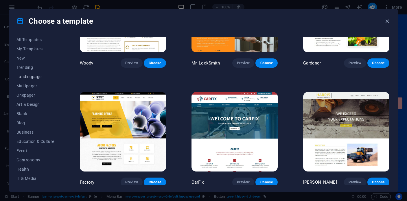
click at [29, 80] on button "Landingpage" at bounding box center [35, 76] width 38 height 9
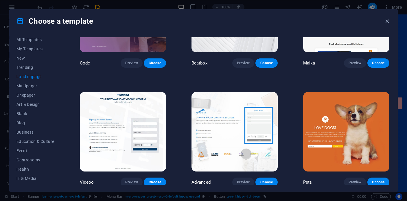
click at [29, 80] on button "Landingpage" at bounding box center [35, 76] width 38 height 9
click at [28, 67] on span "Trending" at bounding box center [35, 67] width 38 height 5
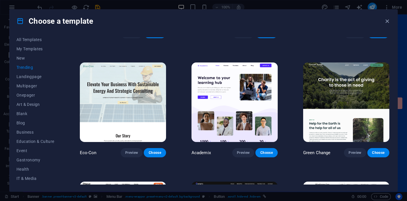
scroll to position [211, 0]
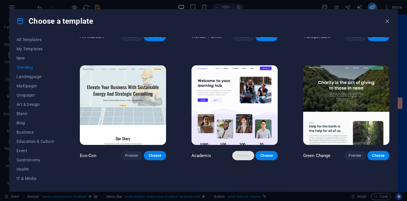
click at [241, 154] on span "Preview" at bounding box center [243, 155] width 13 height 5
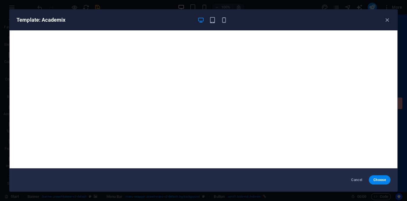
scroll to position [1, 0]
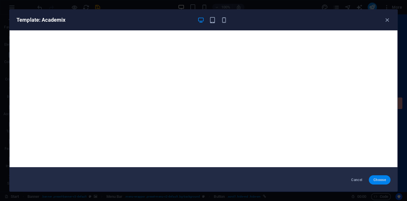
click at [377, 178] on span "Choose" at bounding box center [380, 180] width 12 height 5
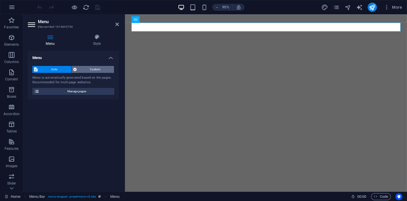
click at [98, 67] on span "Custom" at bounding box center [95, 69] width 34 height 7
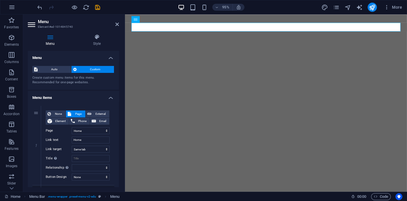
click at [117, 27] on header "Menu Element #ed-1014845740" at bounding box center [73, 21] width 91 height 15
click at [117, 25] on icon at bounding box center [116, 24] width 3 height 5
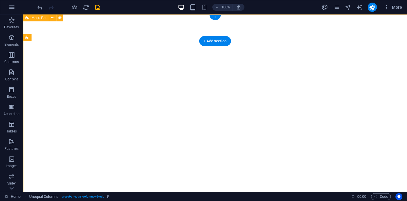
select select "header"
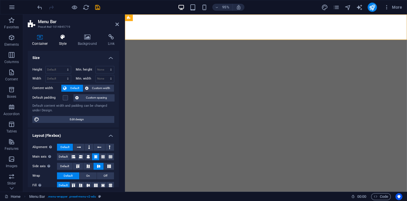
click at [59, 43] on h4 "Style" at bounding box center [64, 40] width 19 height 12
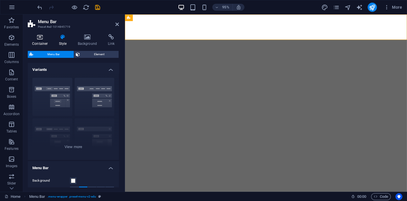
click at [35, 38] on icon at bounding box center [40, 37] width 25 height 6
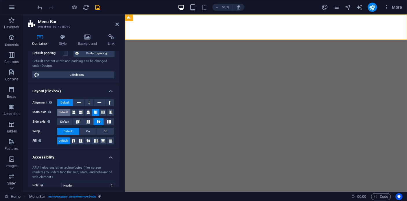
scroll to position [42, 0]
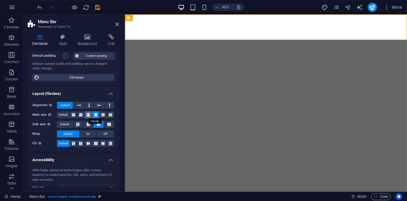
click at [88, 113] on icon at bounding box center [88, 114] width 3 height 7
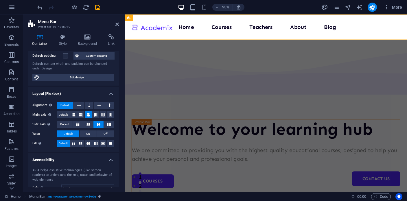
scroll to position [0, 0]
click at [94, 113] on icon at bounding box center [95, 114] width 3 height 7
click at [89, 124] on icon at bounding box center [88, 124] width 7 height 3
click at [98, 125] on icon at bounding box center [98, 124] width 7 height 3
click at [117, 26] on icon at bounding box center [116, 24] width 3 height 5
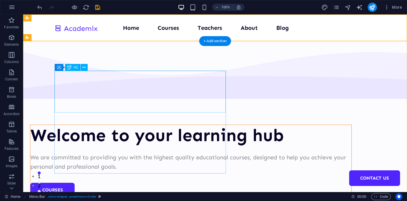
click at [179, 125] on div "Welcome to your learning hub" at bounding box center [190, 135] width 321 height 21
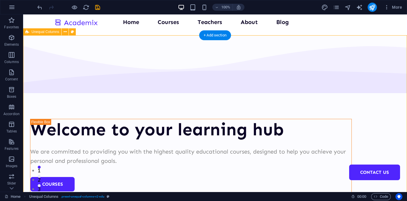
select select "multiple-waves"
select select "em"
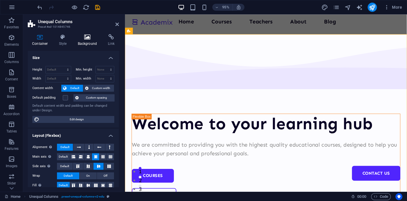
click at [87, 36] on icon at bounding box center [87, 37] width 28 height 6
